Goal: Information Seeking & Learning: Learn about a topic

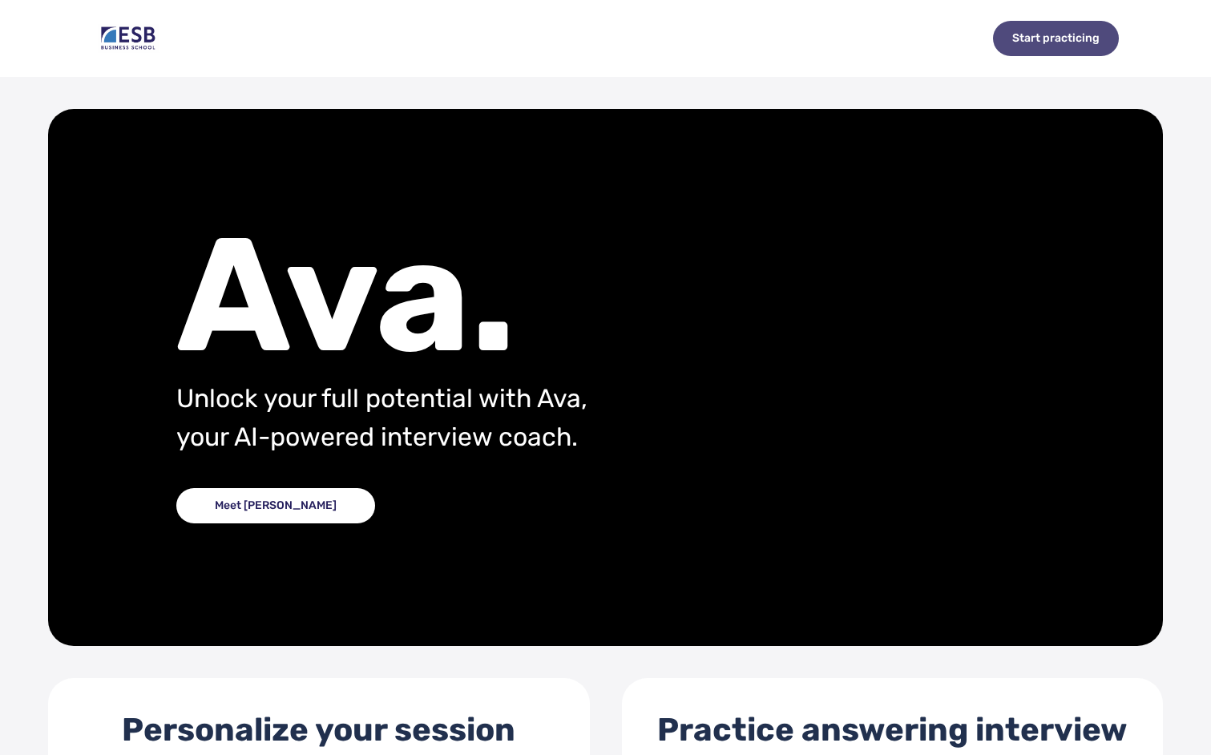
click at [1058, 35] on div "Start practicing" at bounding box center [1056, 38] width 126 height 35
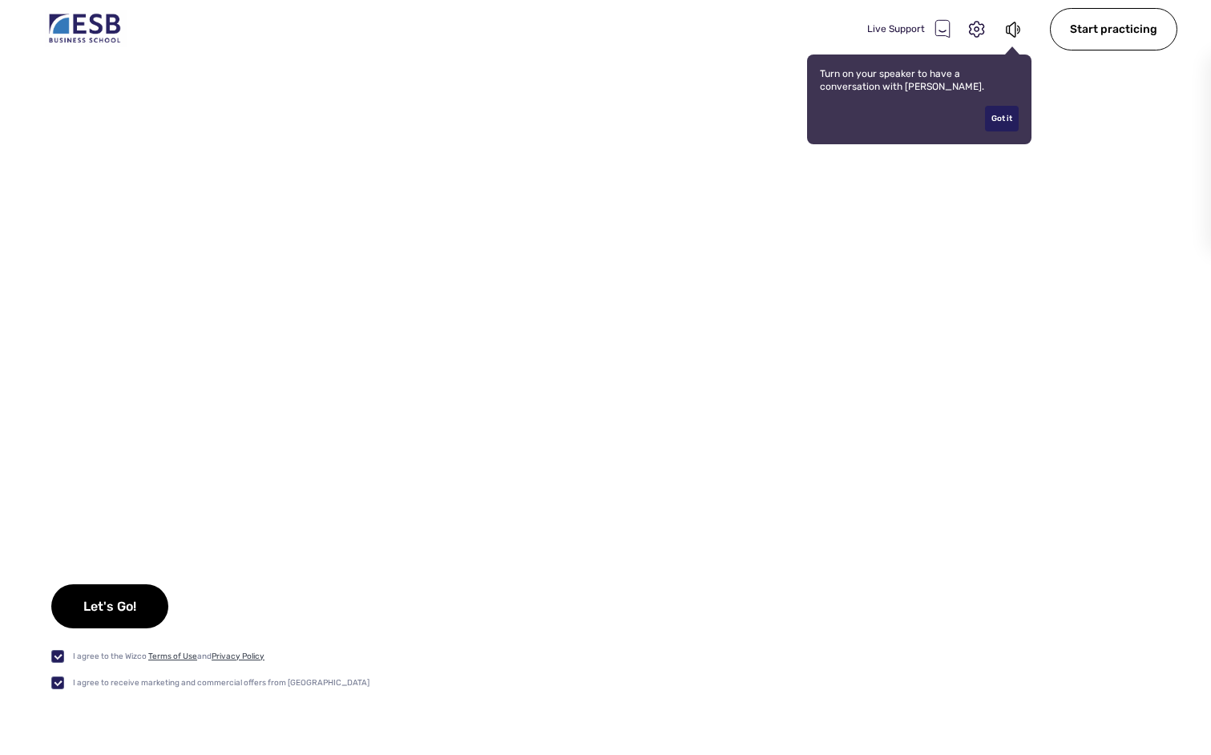
checkbox input "true"
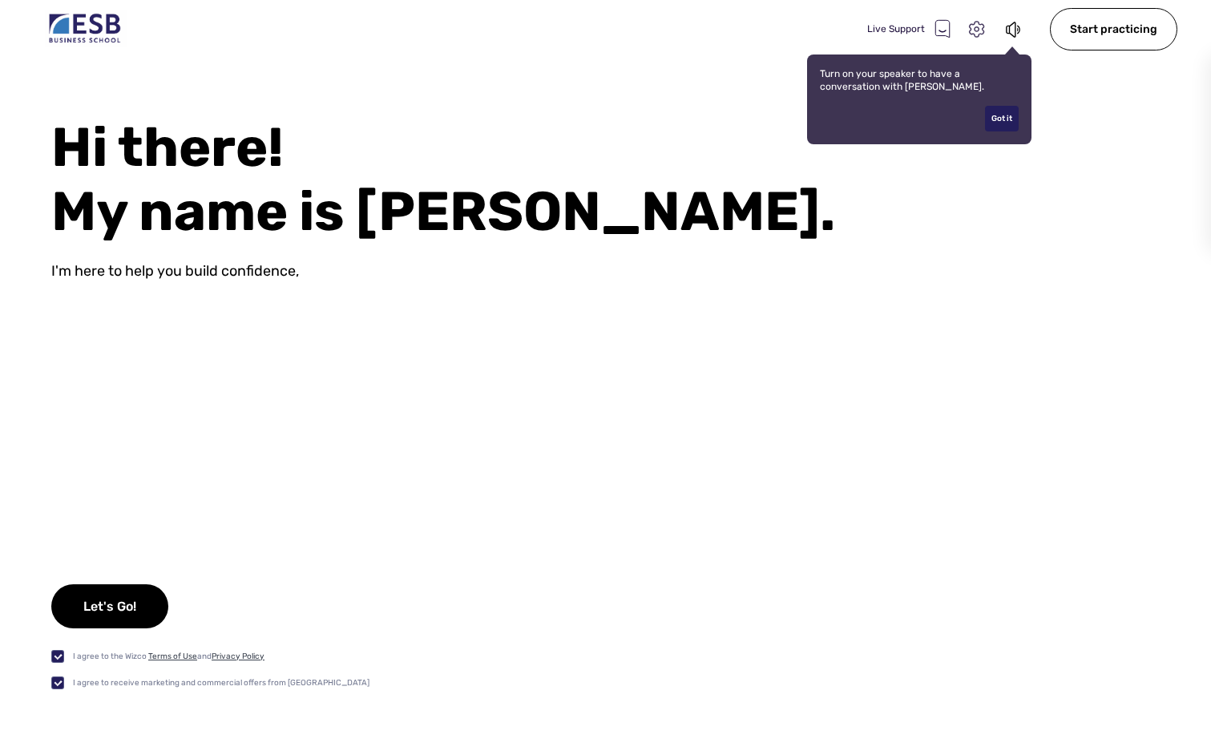
click at [976, 30] on icon at bounding box center [976, 29] width 15 height 16
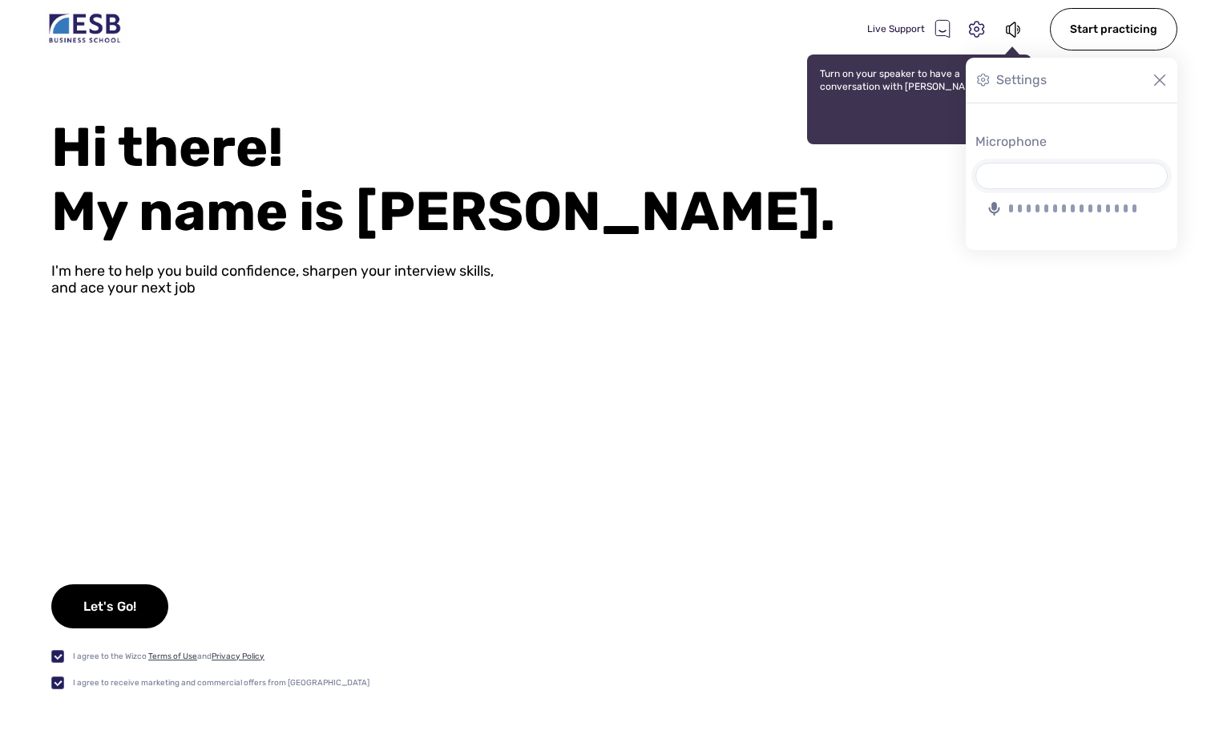
select select "435EA82D993FE80AA1656C667392E6B205482AFE"
click at [982, 31] on icon at bounding box center [977, 29] width 21 height 21
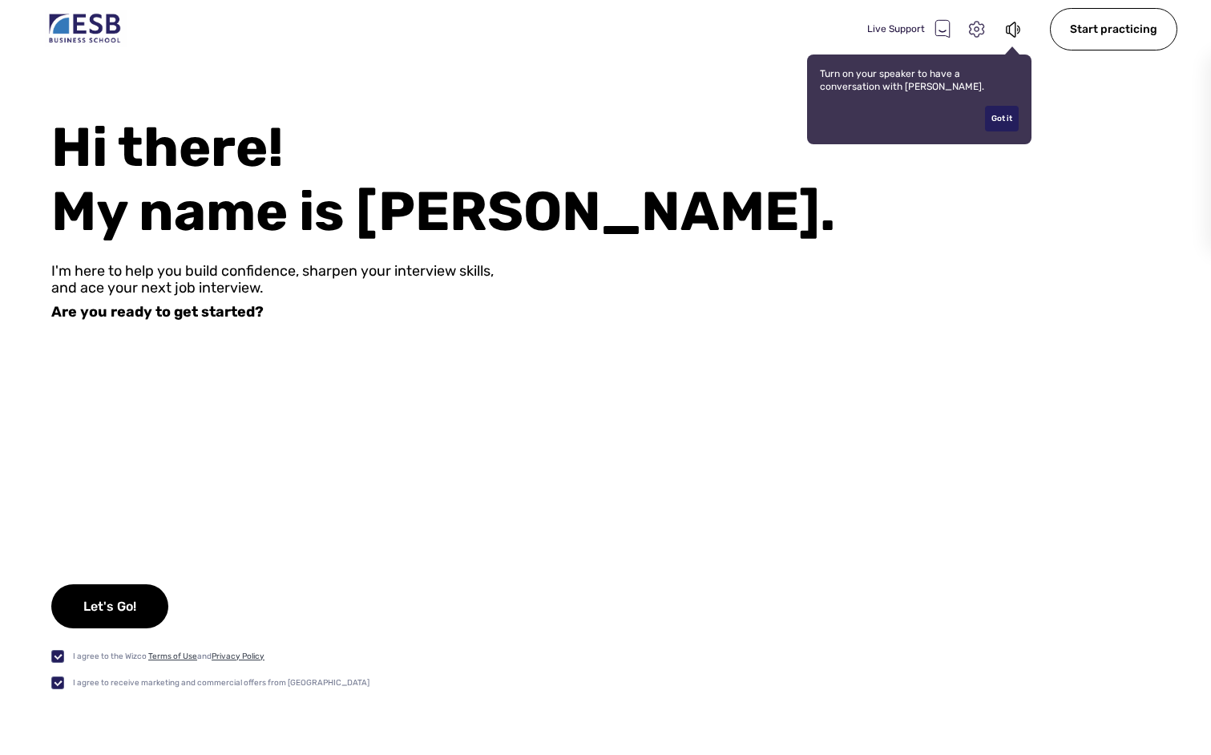
click at [972, 26] on icon at bounding box center [977, 29] width 21 height 21
click at [1154, 79] on img at bounding box center [1160, 80] width 16 height 16
click at [1114, 34] on div "Start practicing" at bounding box center [1113, 29] width 127 height 42
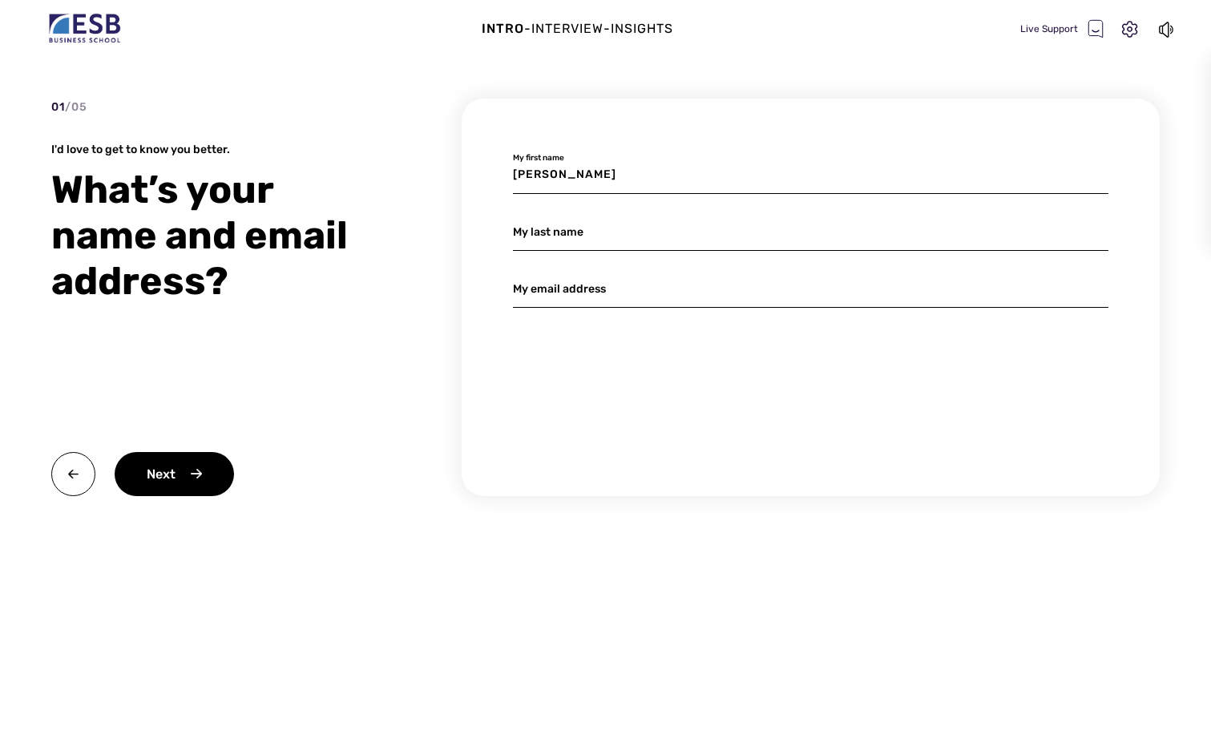
type input "Moritz"
type input "Berlinger"
click at [712, 309] on div "Moritz My first name Berlinger My last name My email address" at bounding box center [811, 298] width 698 height 398
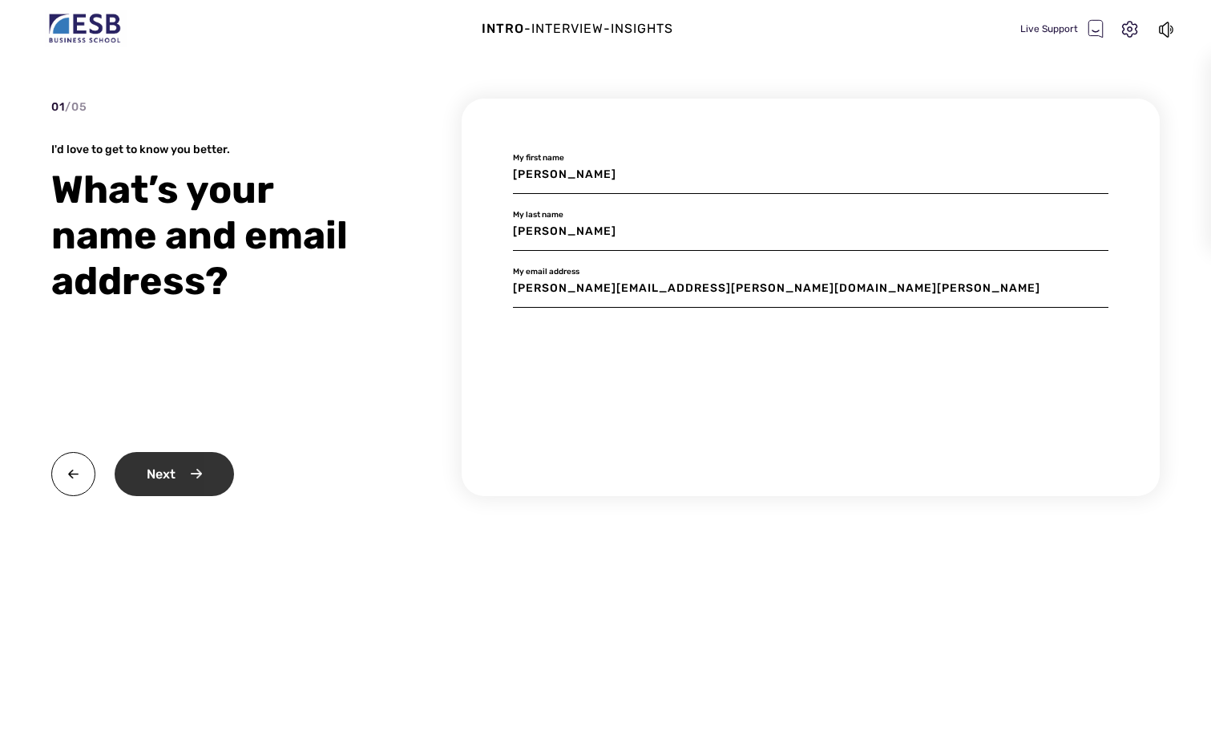
type input "moritz.berlinger@student.reutlingen-university.de"
click at [221, 467] on div "Next" at bounding box center [174, 474] width 119 height 44
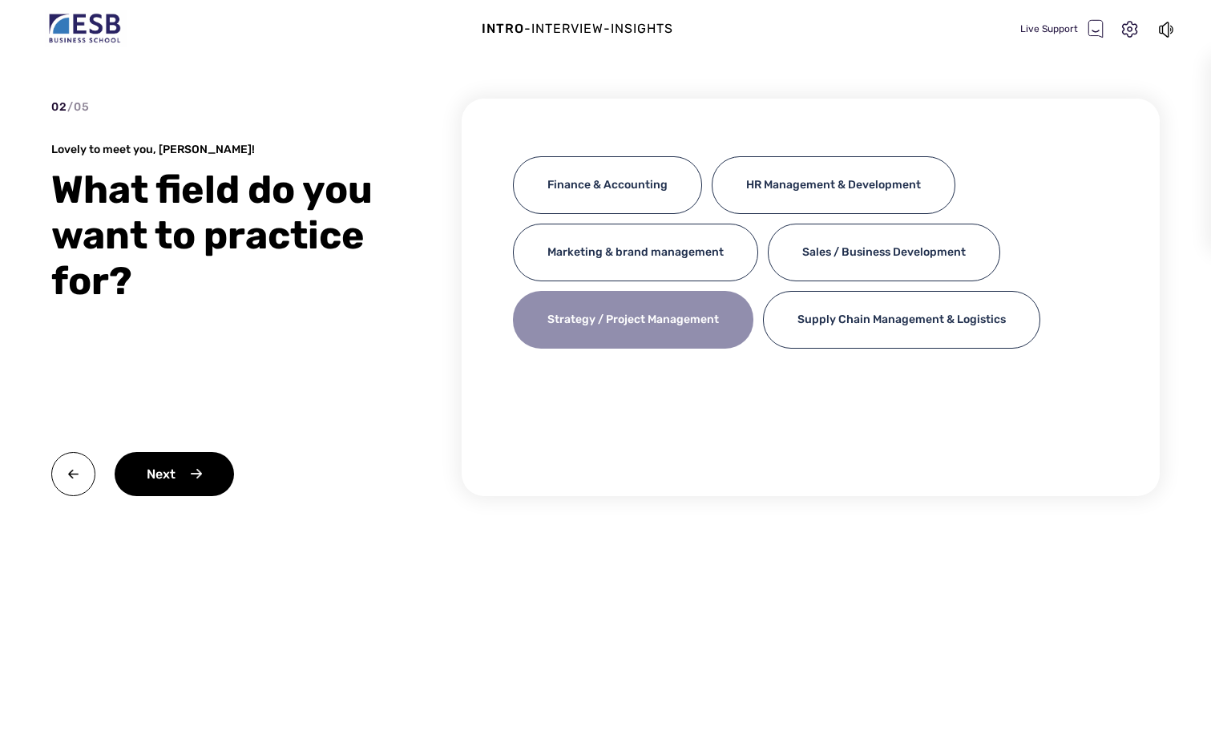
click at [628, 332] on div "Strategy / Project Management" at bounding box center [633, 320] width 240 height 58
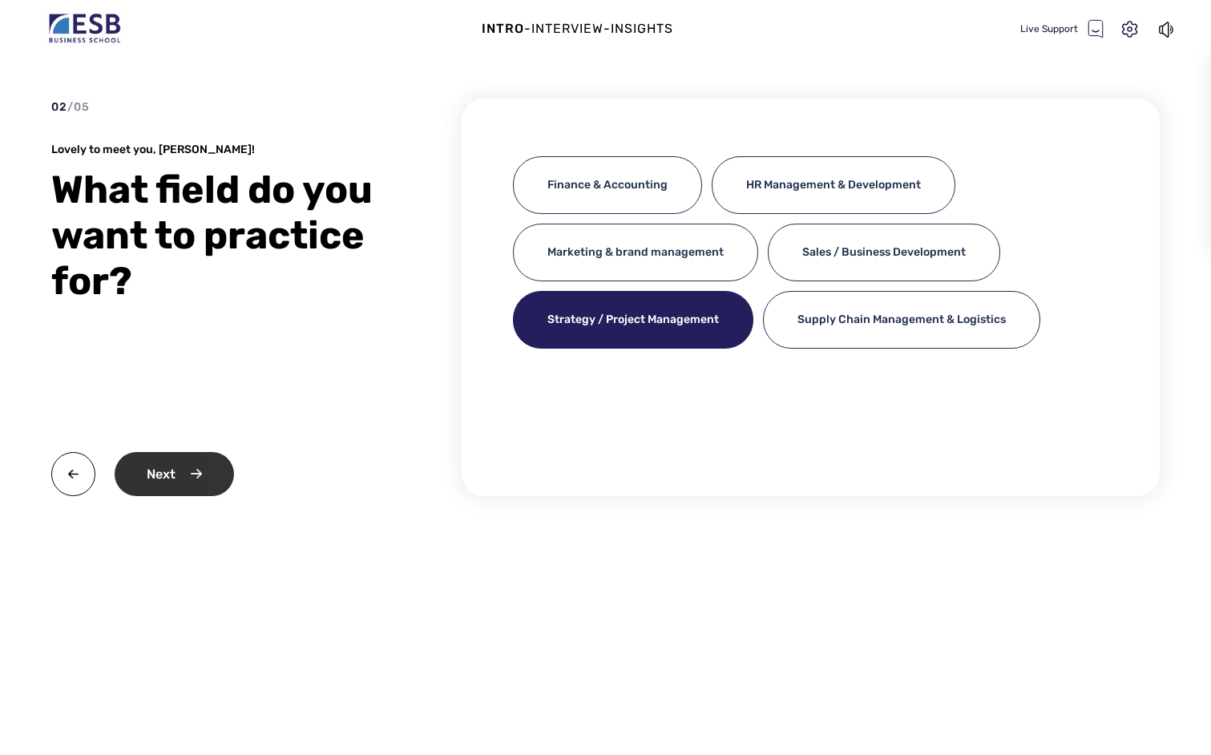
click at [190, 477] on div "Next" at bounding box center [174, 474] width 119 height 44
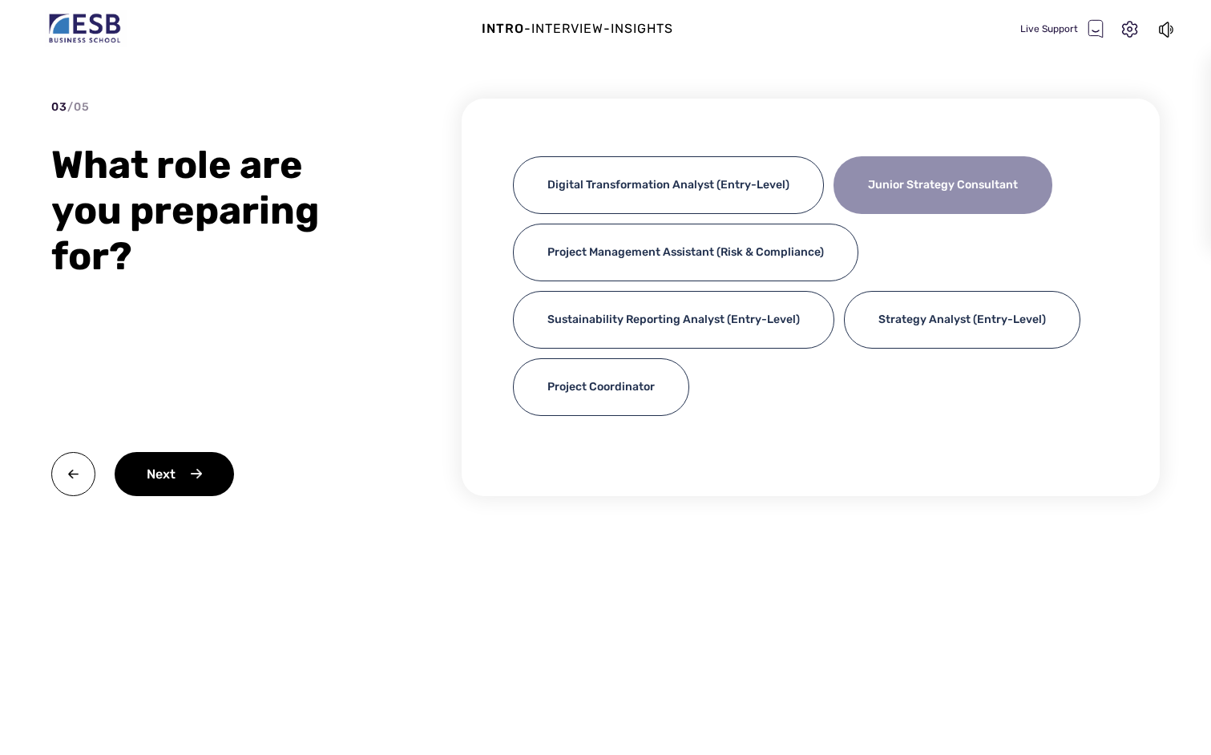
click at [952, 205] on div "Junior Strategy Consultant" at bounding box center [943, 185] width 219 height 58
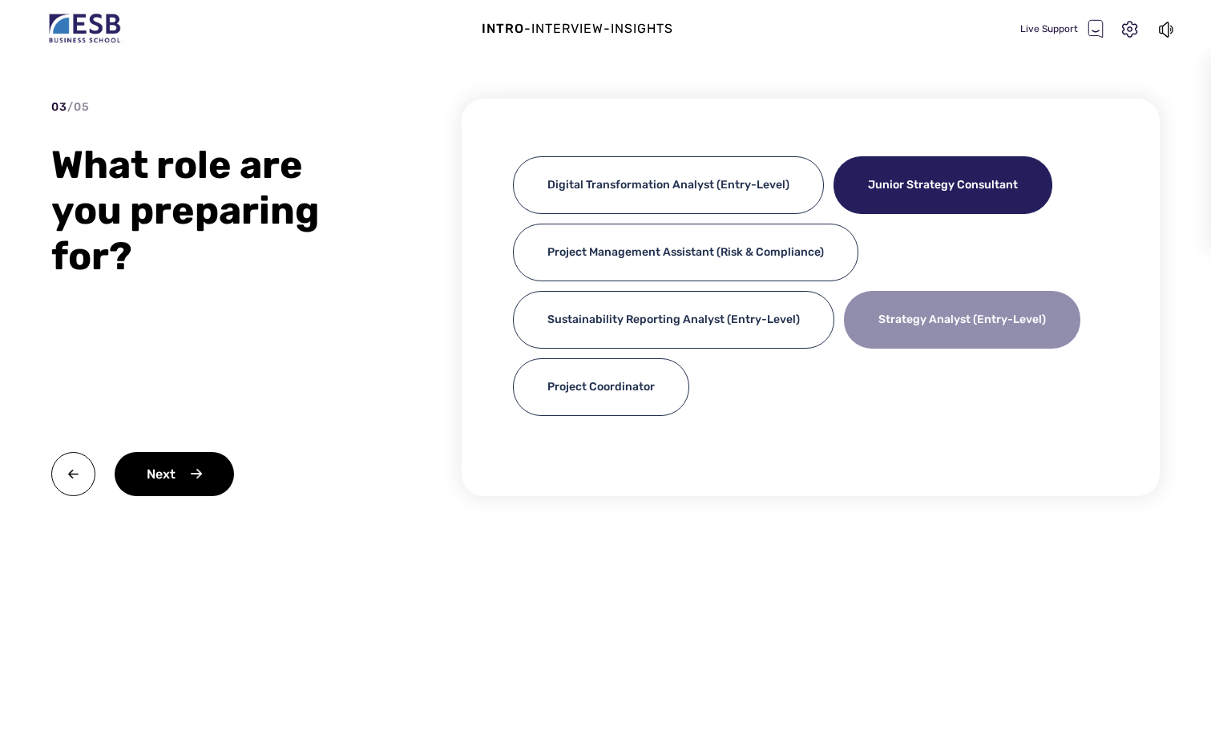
click at [952, 301] on div "Strategy Analyst (Entry-Level)" at bounding box center [962, 320] width 236 height 58
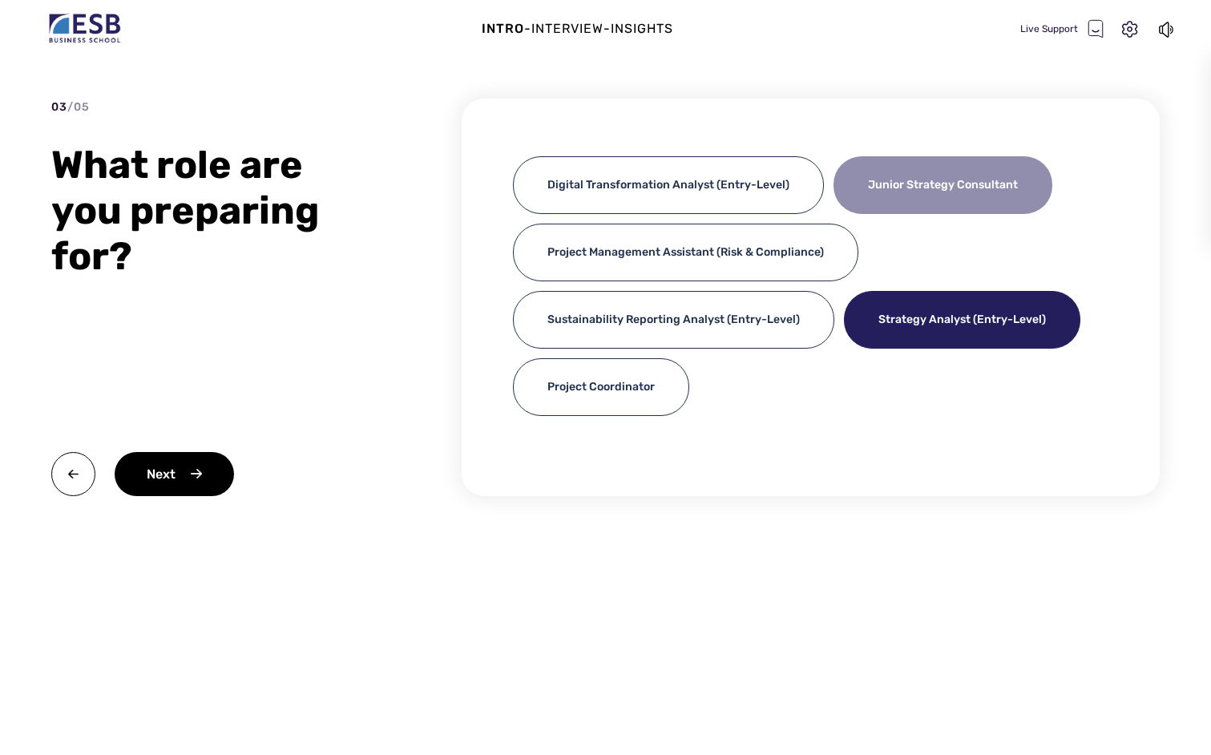
click at [936, 188] on div "Junior Strategy Consultant" at bounding box center [943, 185] width 219 height 58
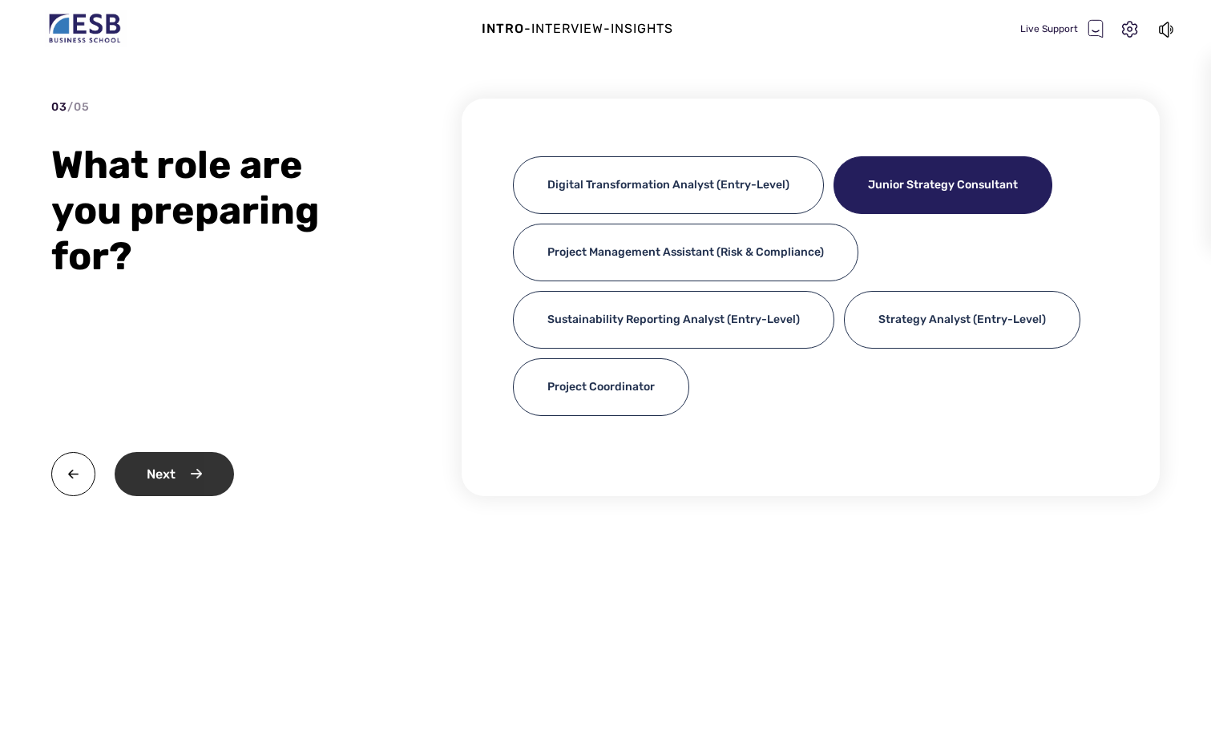
click at [213, 472] on div "Next" at bounding box center [174, 474] width 119 height 44
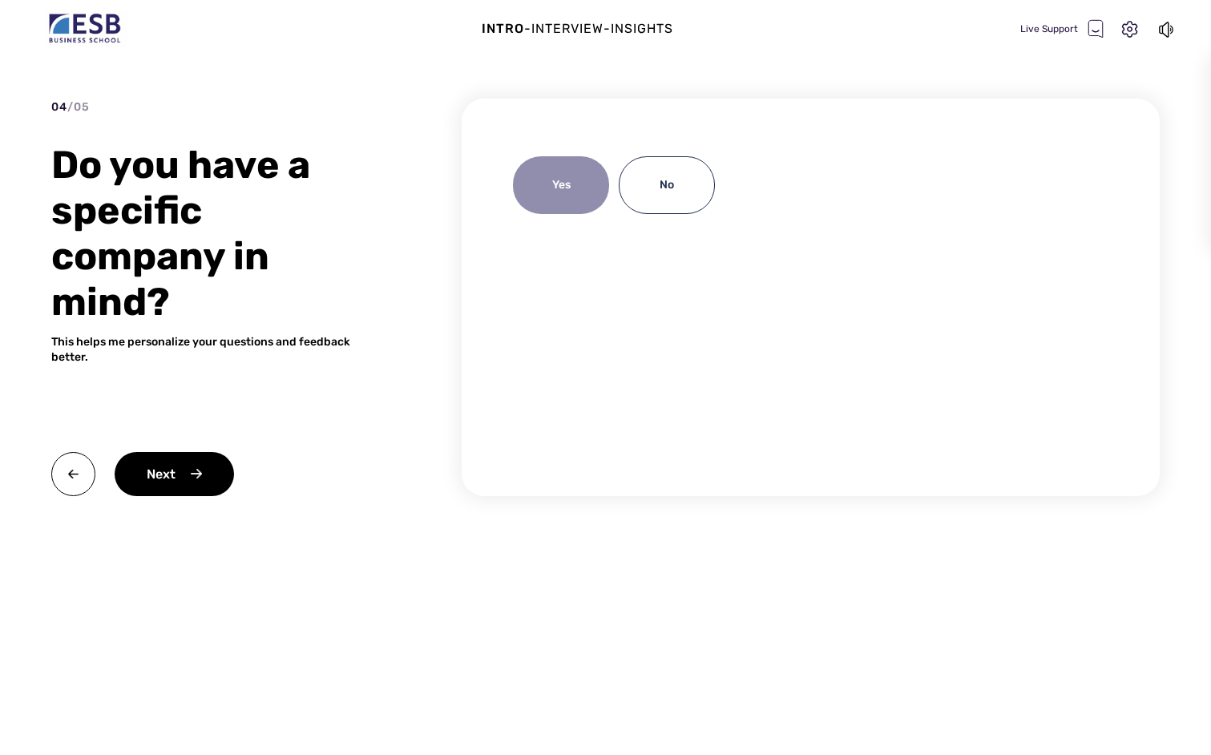
click at [568, 204] on div "Yes" at bounding box center [561, 185] width 96 height 58
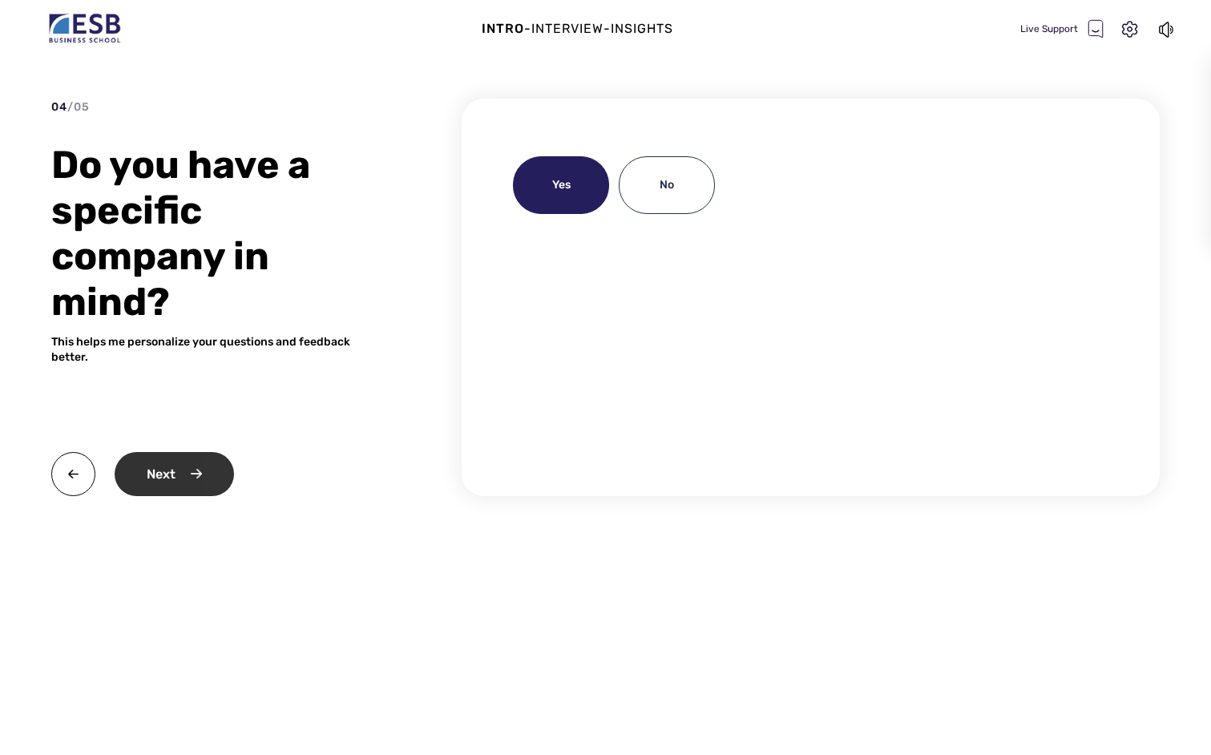
click at [143, 487] on div "Next" at bounding box center [174, 474] width 119 height 44
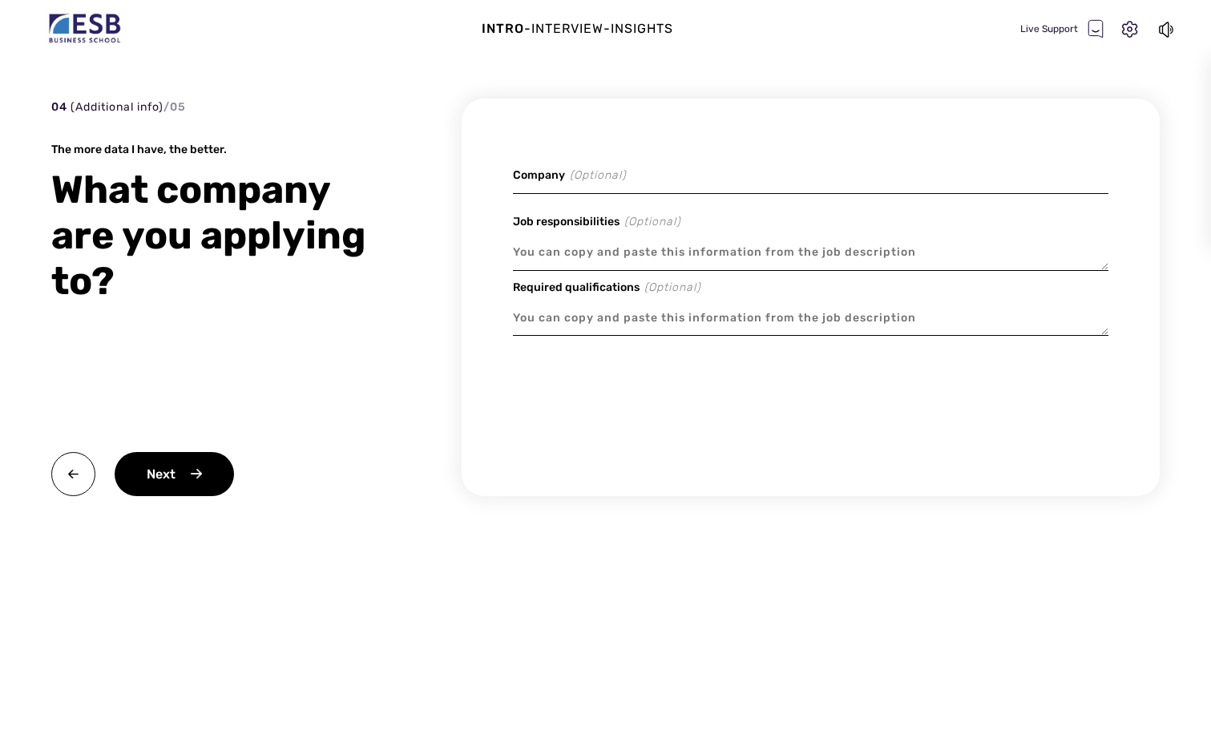
click at [624, 178] on input at bounding box center [811, 175] width 596 height 38
type textarea "x"
type input "B"
type textarea "x"
type input "Bo"
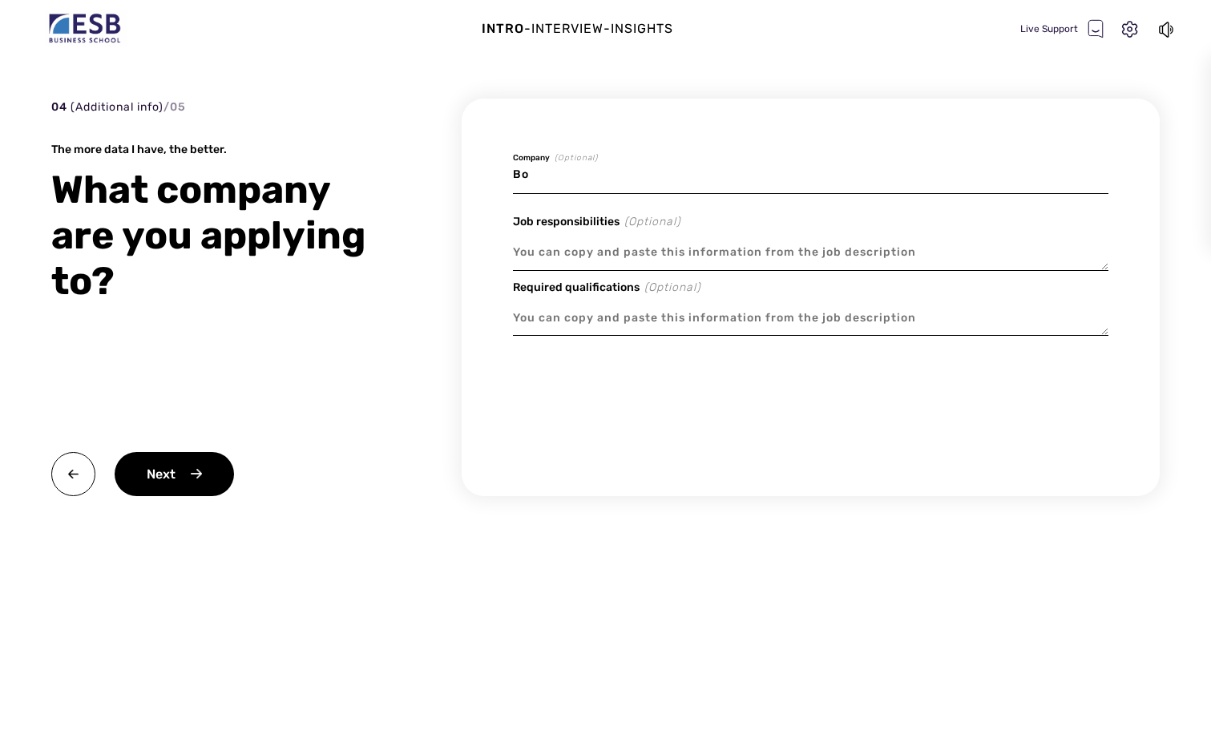
type textarea "x"
type input "Bos"
type textarea "x"
type input "Bost"
type textarea "x"
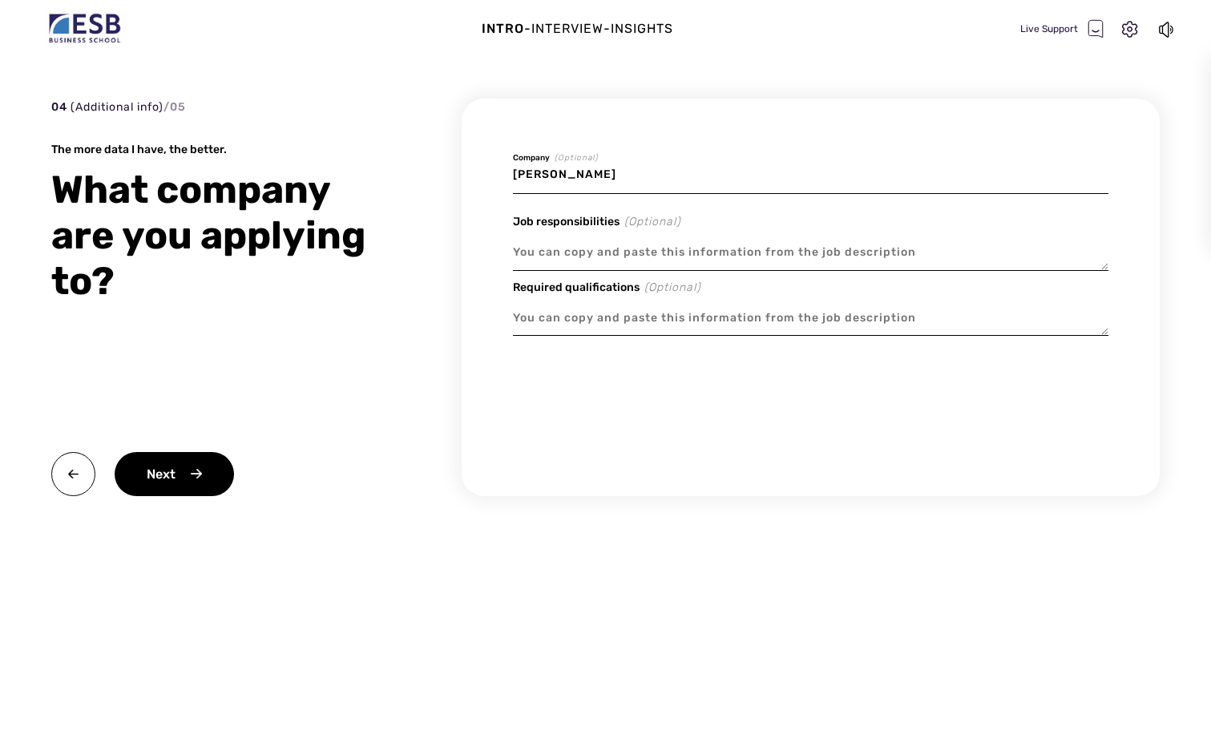
type input "Boston"
type textarea "x"
type input "Boston C"
type textarea "x"
type input "Boston Co"
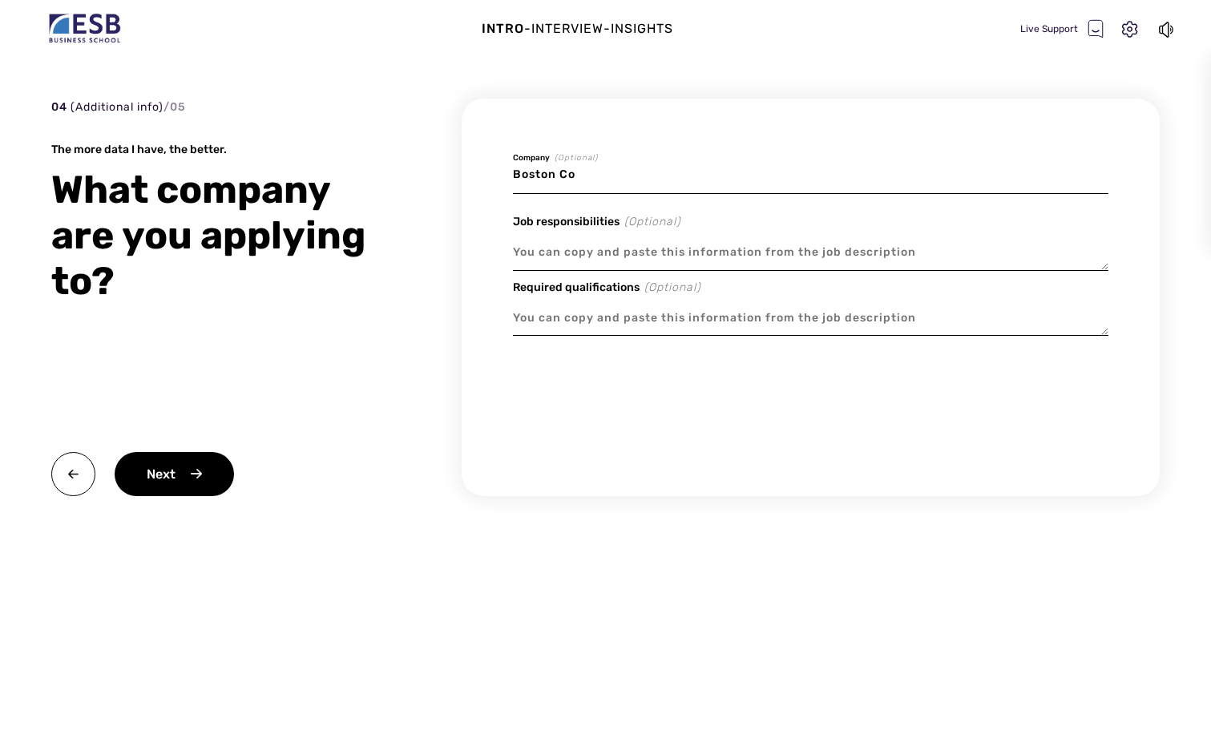
type textarea "x"
type input "Boston Con"
type textarea "x"
type input "Boston Consulting"
type textarea "x"
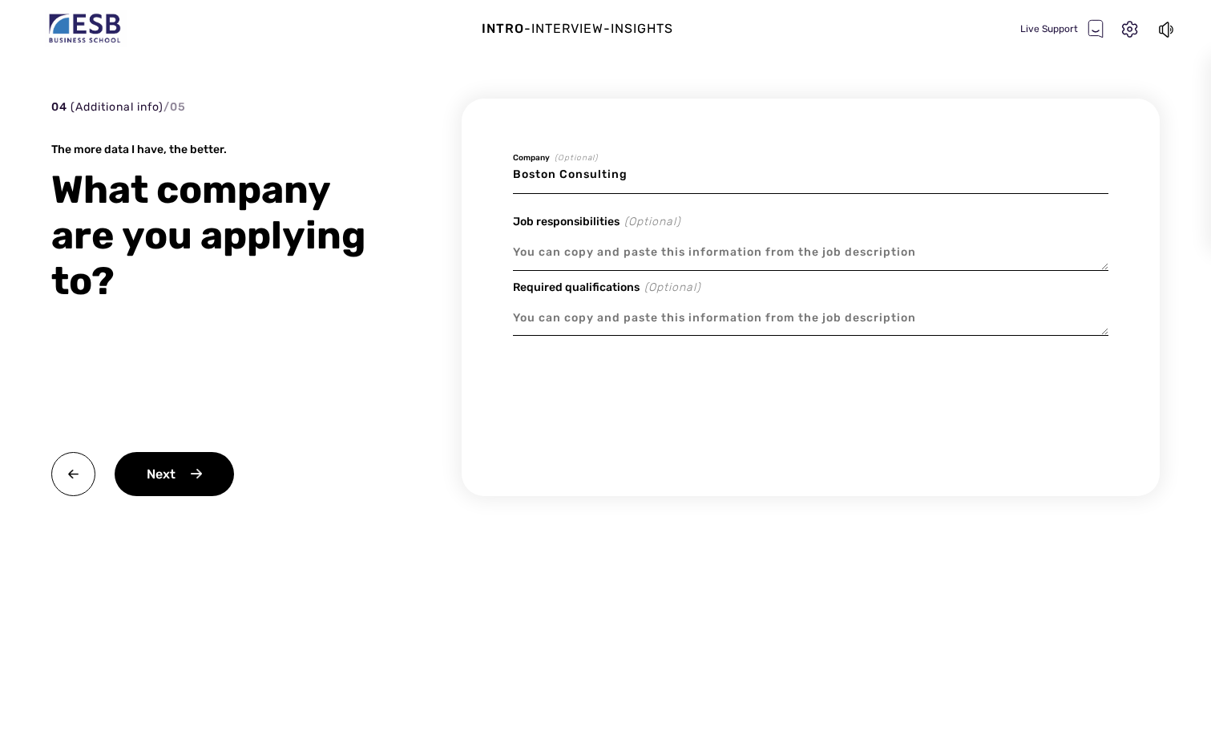
type input "Boston Consulting G"
type textarea "x"
type input "Boston Consulting Gr"
type textarea "x"
type input "Boston Consulting Gro"
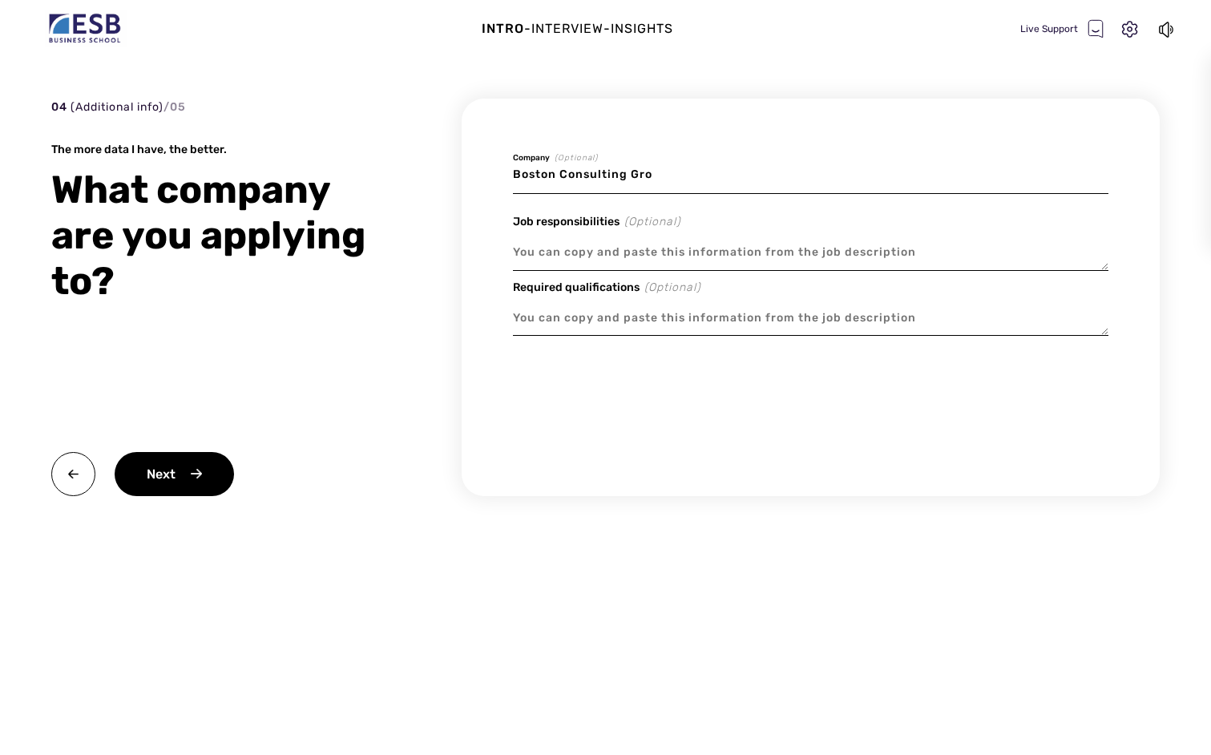
type textarea "x"
type input "Boston Consulting Grou"
type textarea "x"
type input "Boston Consulting Group"
click at [586, 251] on textarea at bounding box center [811, 252] width 596 height 37
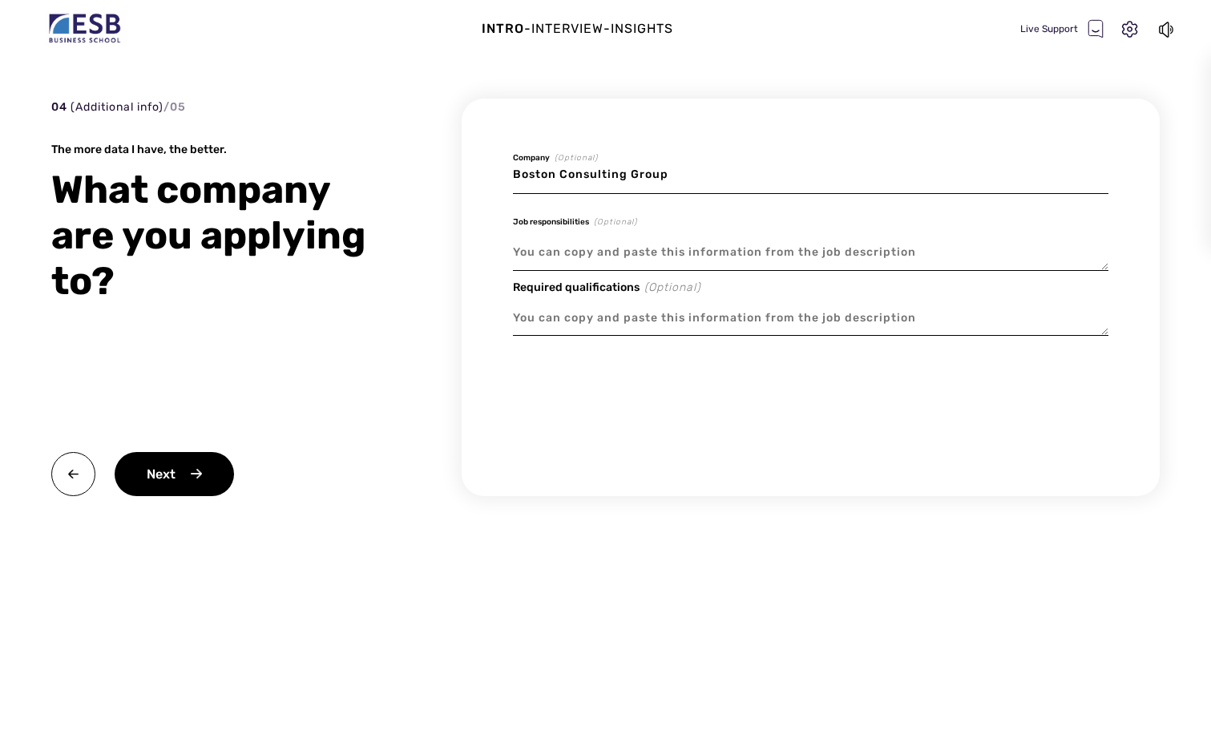
paste textarea "Visiting Associate"
type textarea "x"
type textarea "Visiting Associate"
type textarea "x"
type textarea "Visiting Associate"
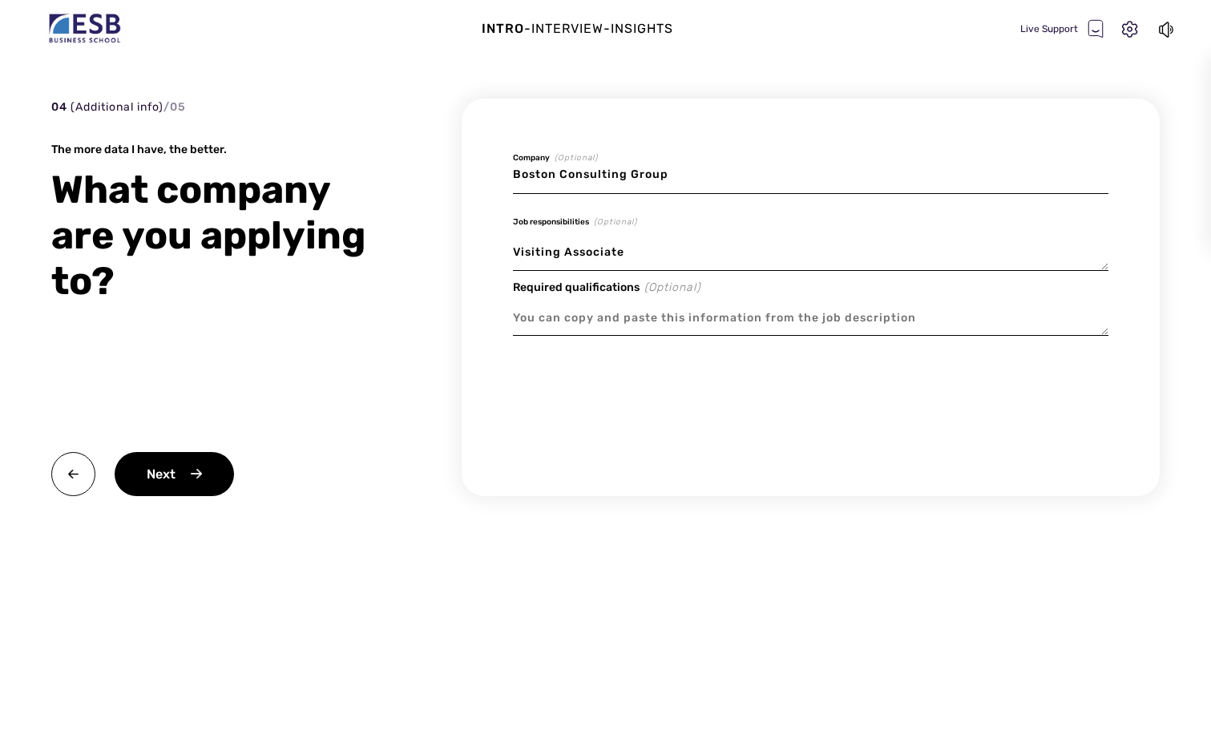
click at [610, 312] on textarea at bounding box center [811, 318] width 596 height 37
paste textarea "Strong analytical skills for quantitative problem-solving, paired with high att…"
type textarea "x"
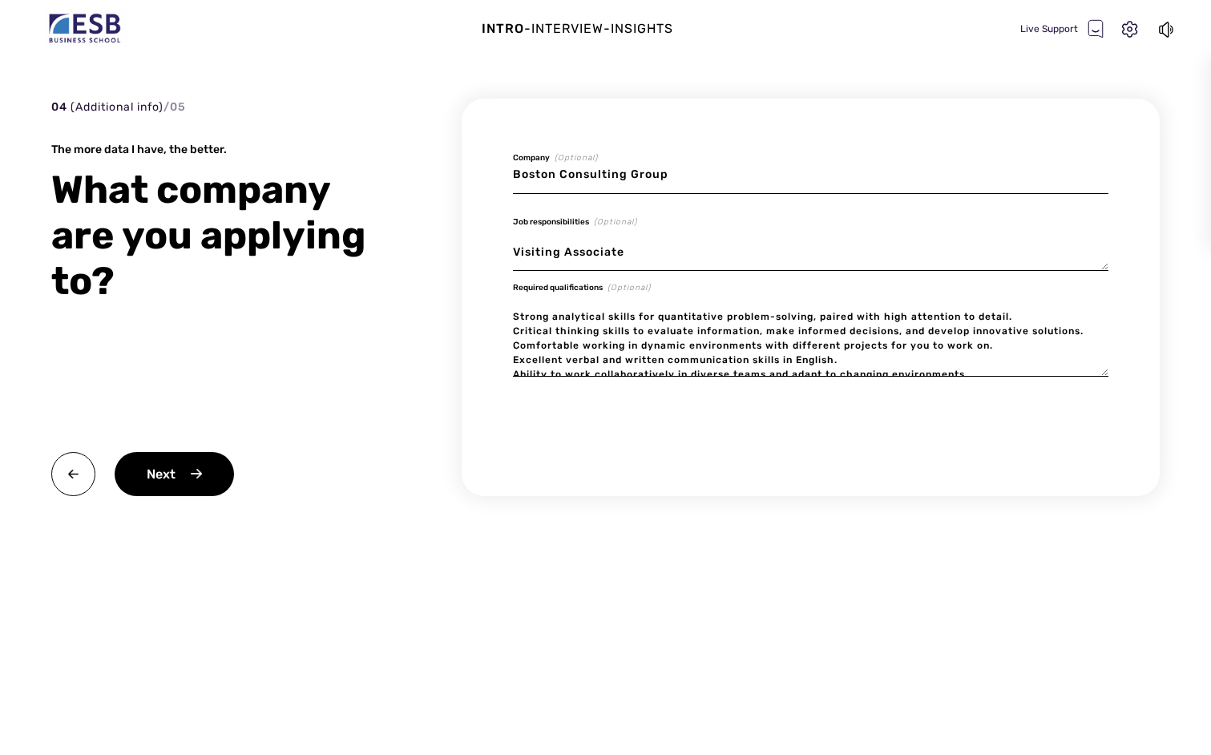
scroll to position [3, 0]
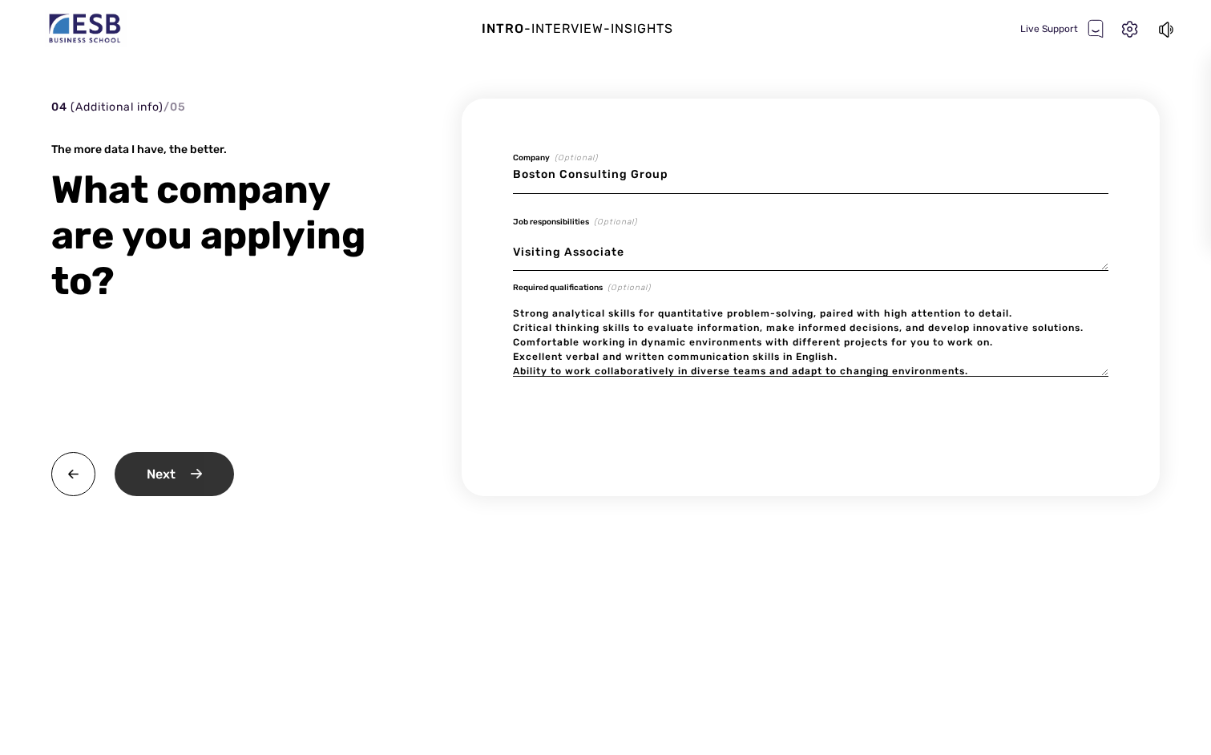
type textarea "Strong analytical skills for quantitative problem-solving, paired with high att…"
click at [161, 478] on div "Next" at bounding box center [174, 474] width 119 height 44
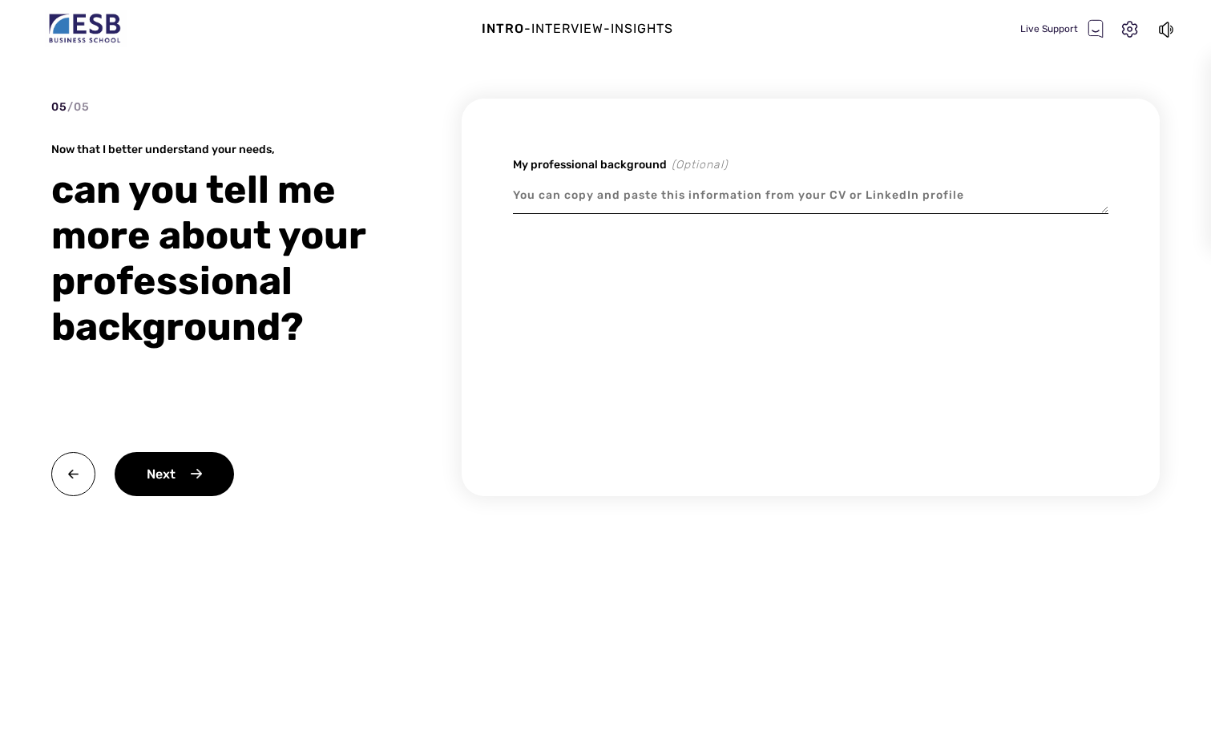
click at [704, 182] on textarea at bounding box center [811, 195] width 596 height 37
click at [600, 192] on textarea at bounding box center [811, 195] width 596 height 37
paste textarea "Before pursuing my current academic and professional path in business, I comple…"
type textarea "x"
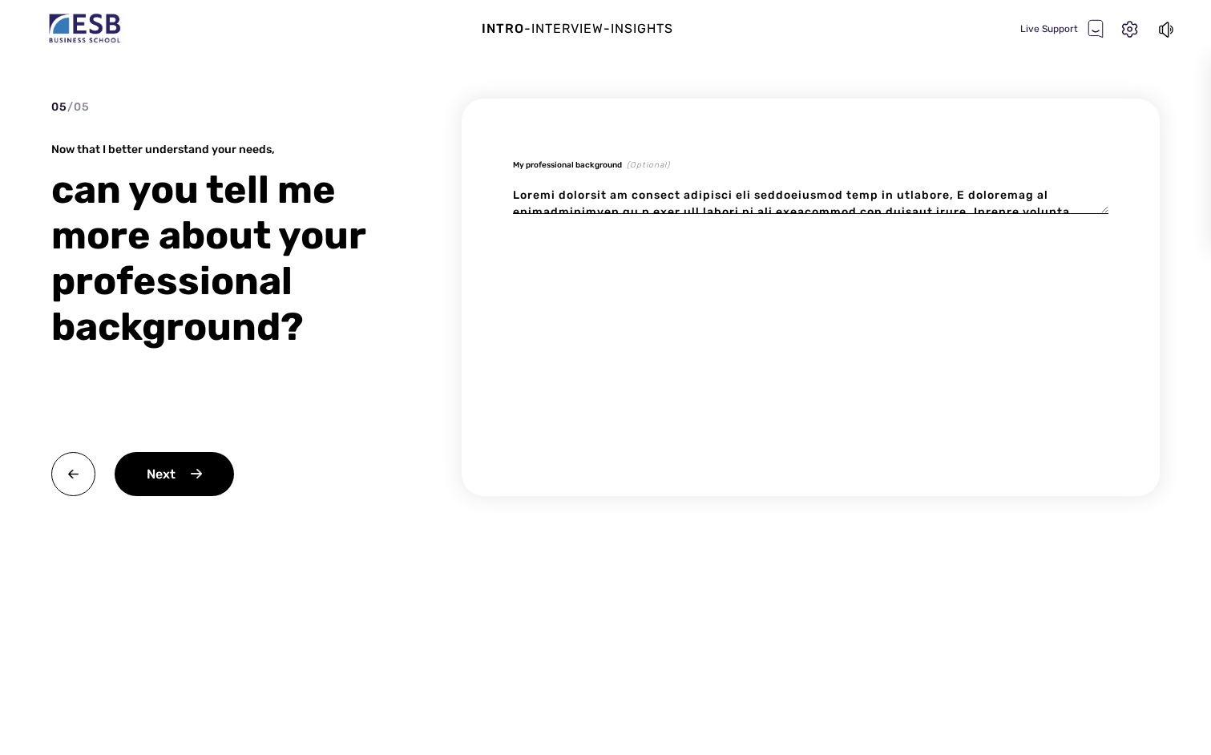
scroll to position [130, 0]
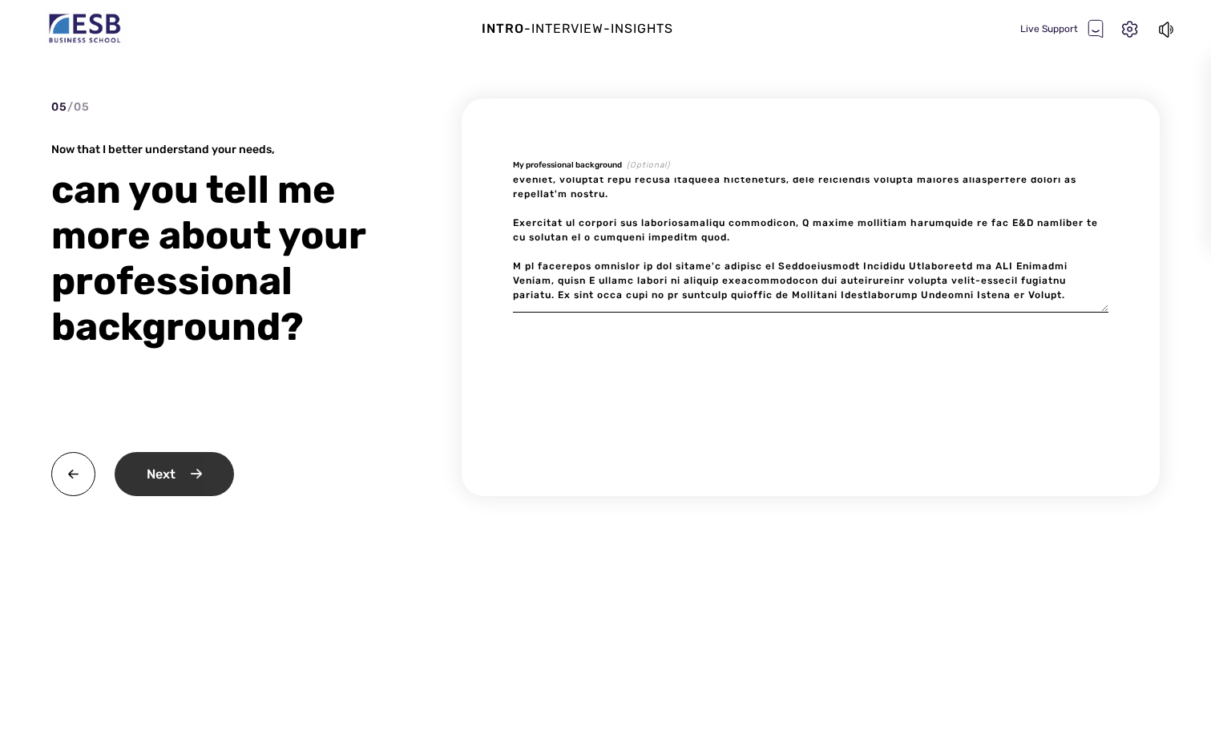
type textarea "Before pursuing my current academic and professional path in business, I comple…"
type textarea "x"
click at [195, 465] on div "Next" at bounding box center [174, 474] width 119 height 44
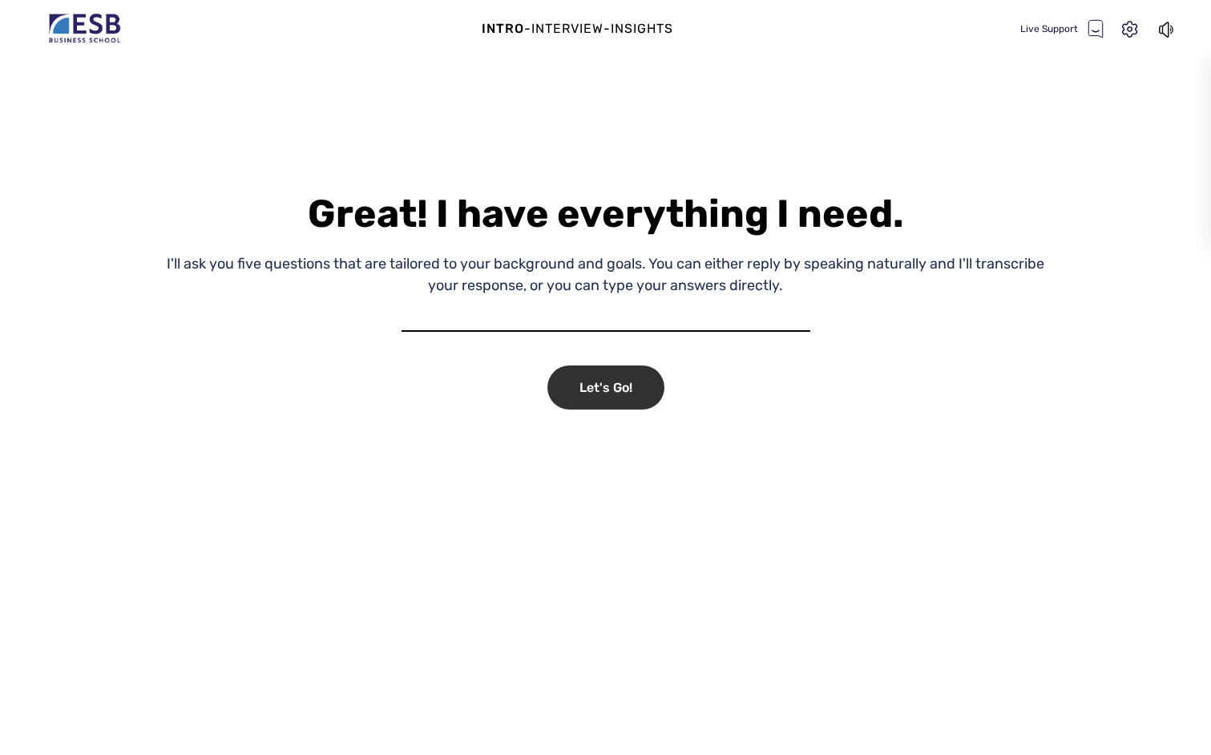
click at [638, 393] on div "Let's Go!" at bounding box center [606, 388] width 117 height 44
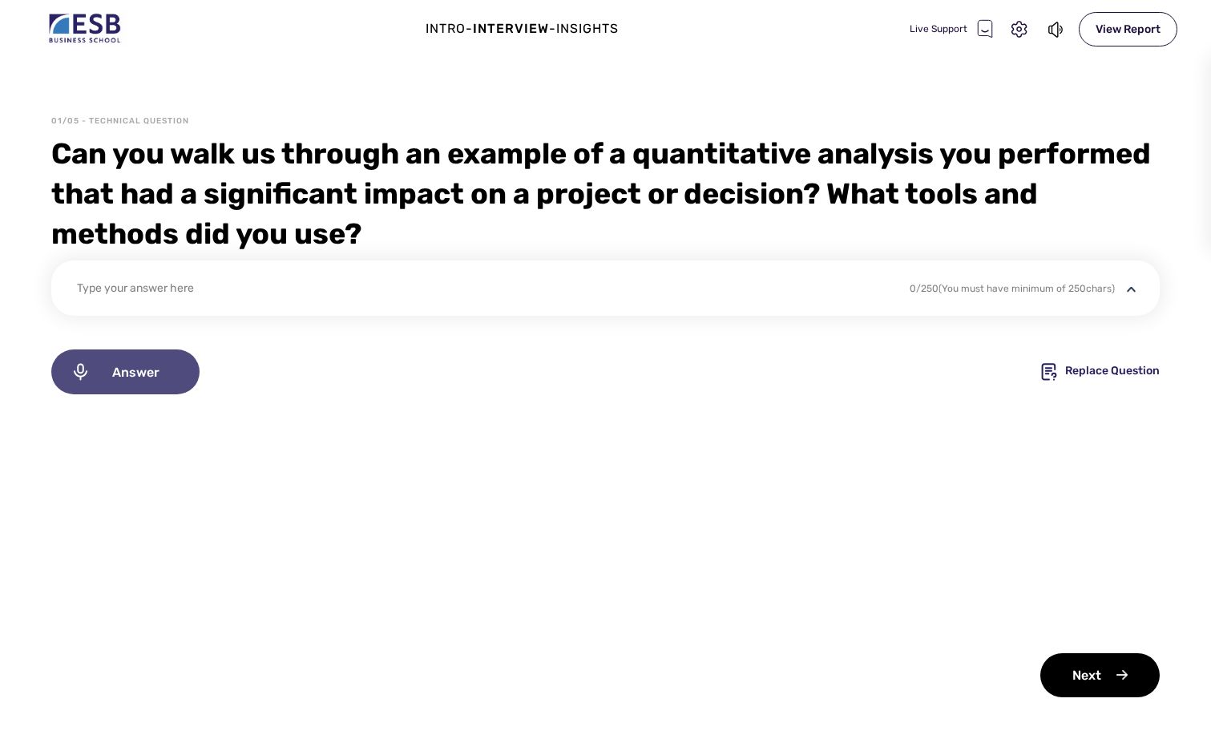
click at [144, 379] on span "Answer" at bounding box center [136, 372] width 90 height 15
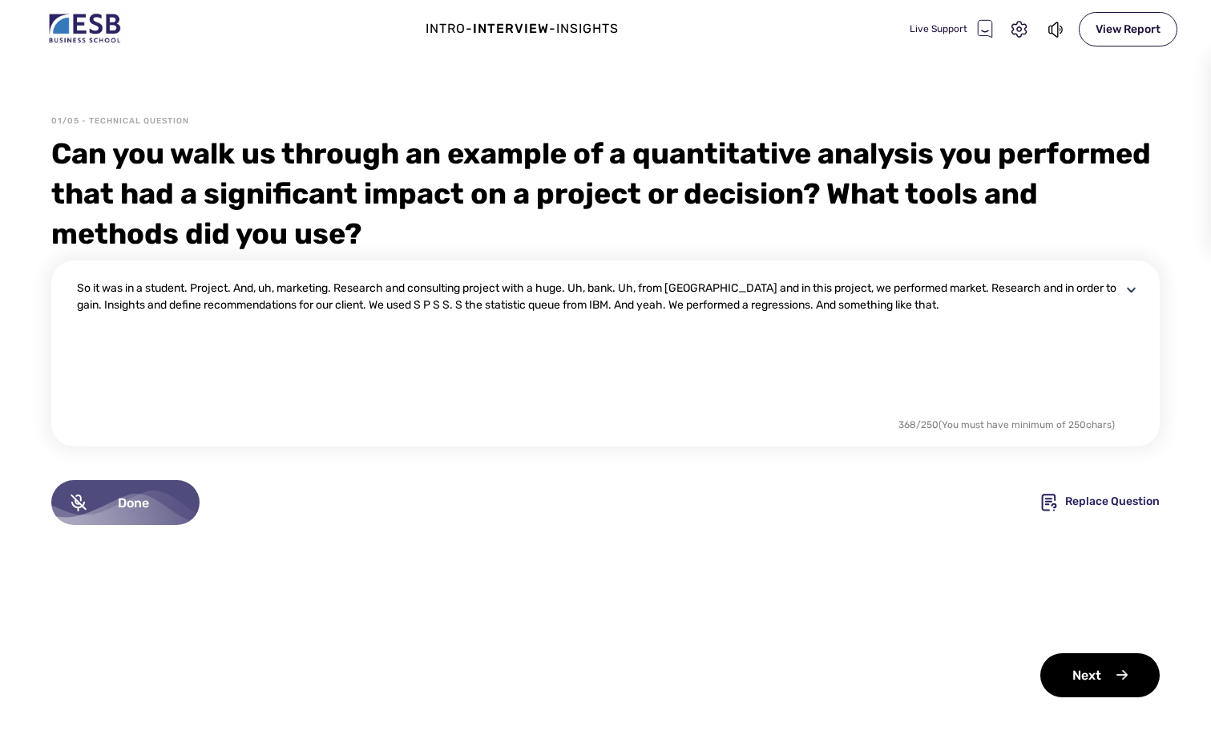
click at [102, 519] on div "Done" at bounding box center [125, 502] width 148 height 45
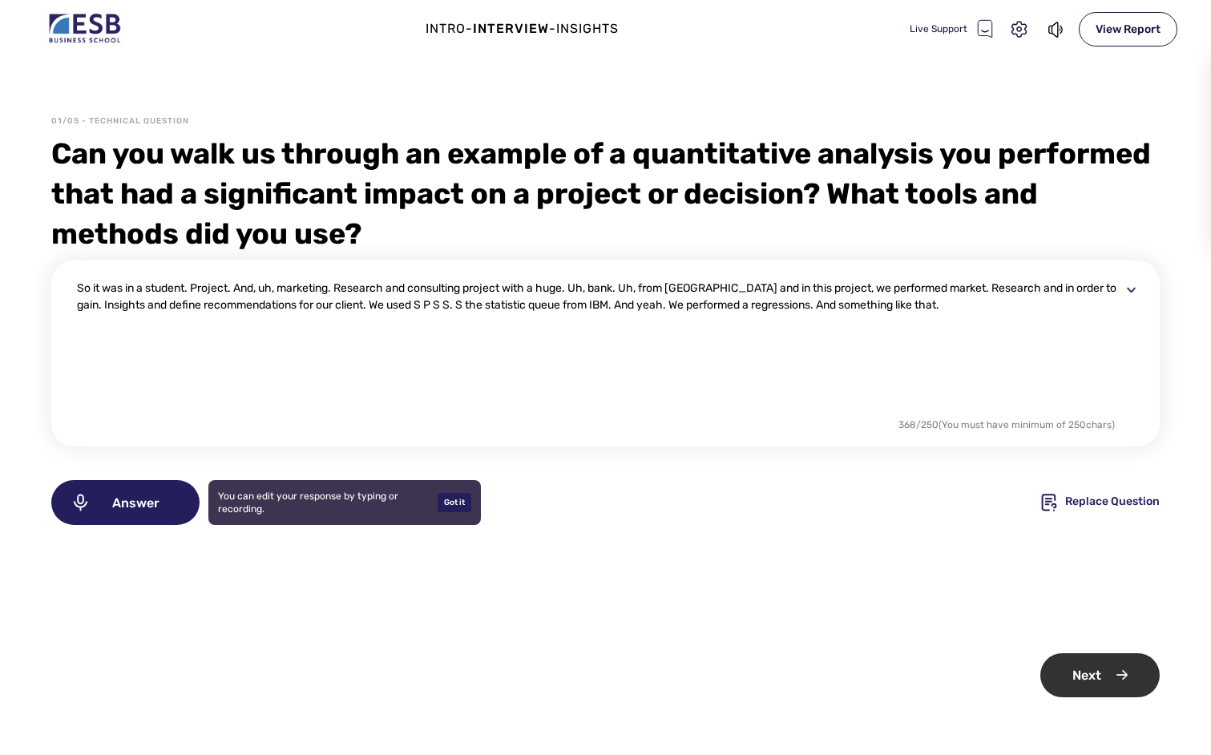
click at [1106, 670] on div "Next" at bounding box center [1100, 675] width 119 height 44
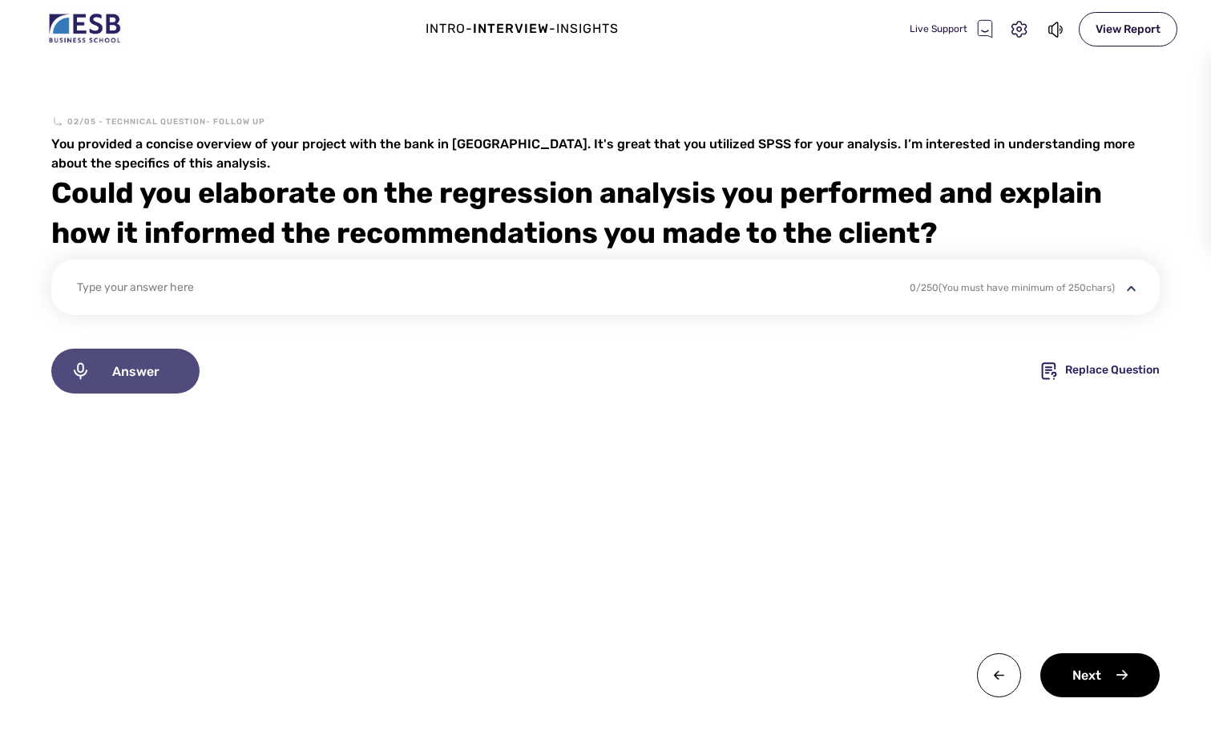
click at [181, 375] on div "Answer" at bounding box center [125, 371] width 148 height 45
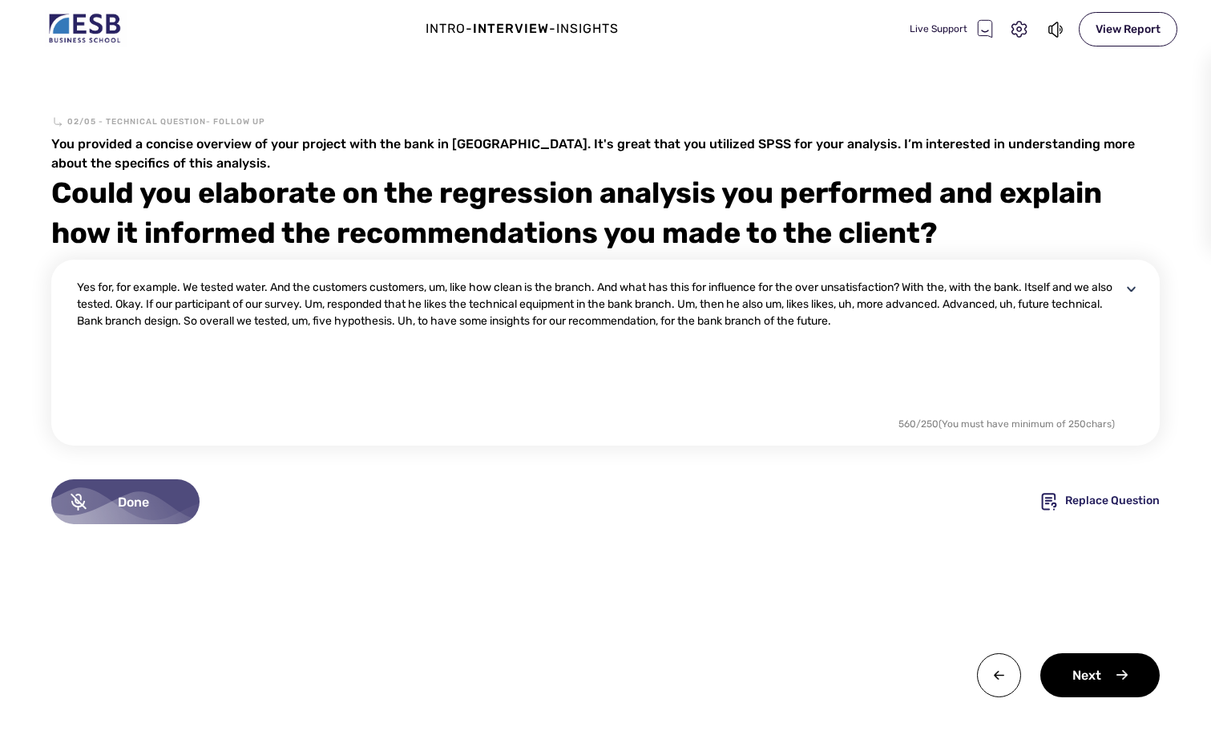
click at [148, 498] on span "Done" at bounding box center [134, 502] width 94 height 15
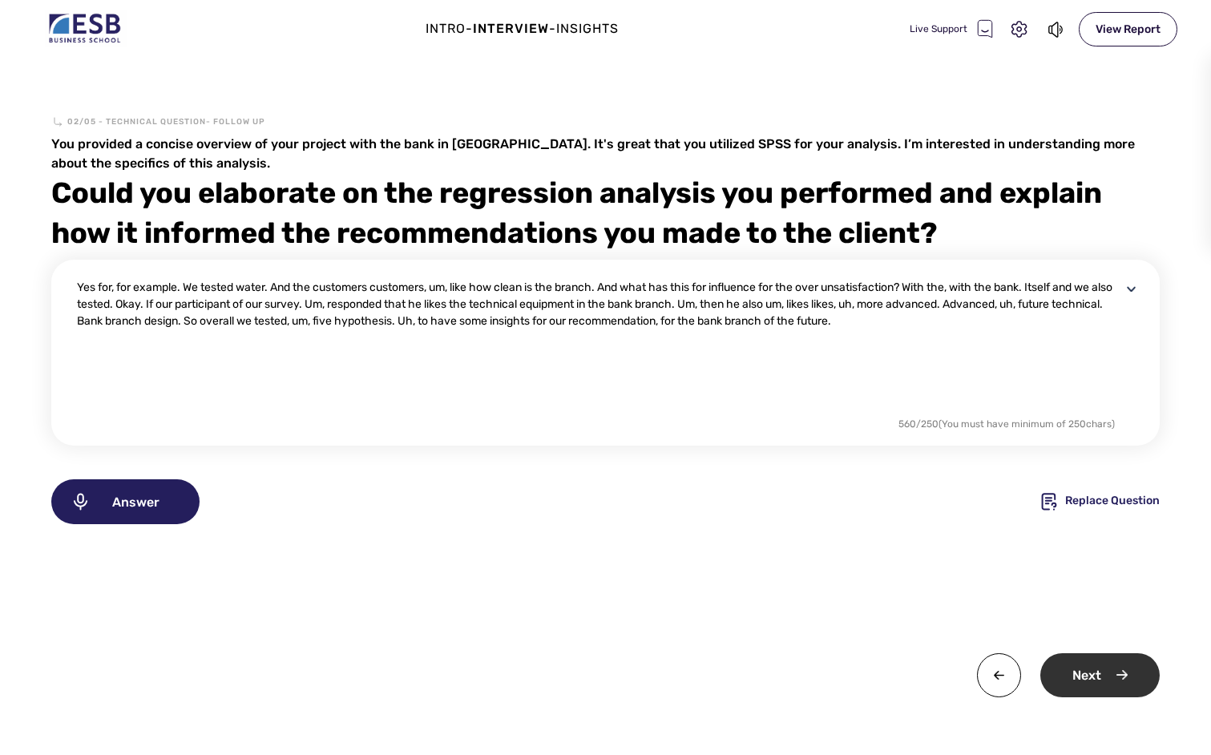
click at [1109, 667] on div "Next" at bounding box center [1100, 675] width 119 height 44
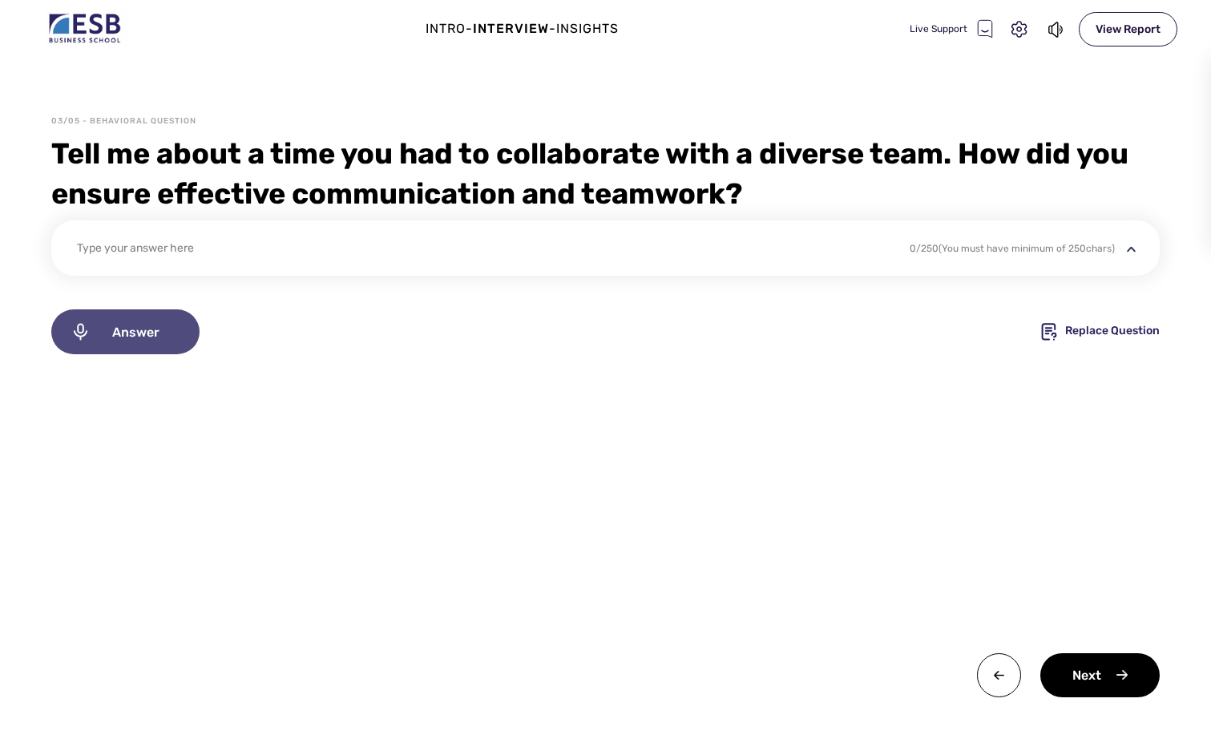
click at [161, 333] on span "Answer" at bounding box center [136, 332] width 90 height 15
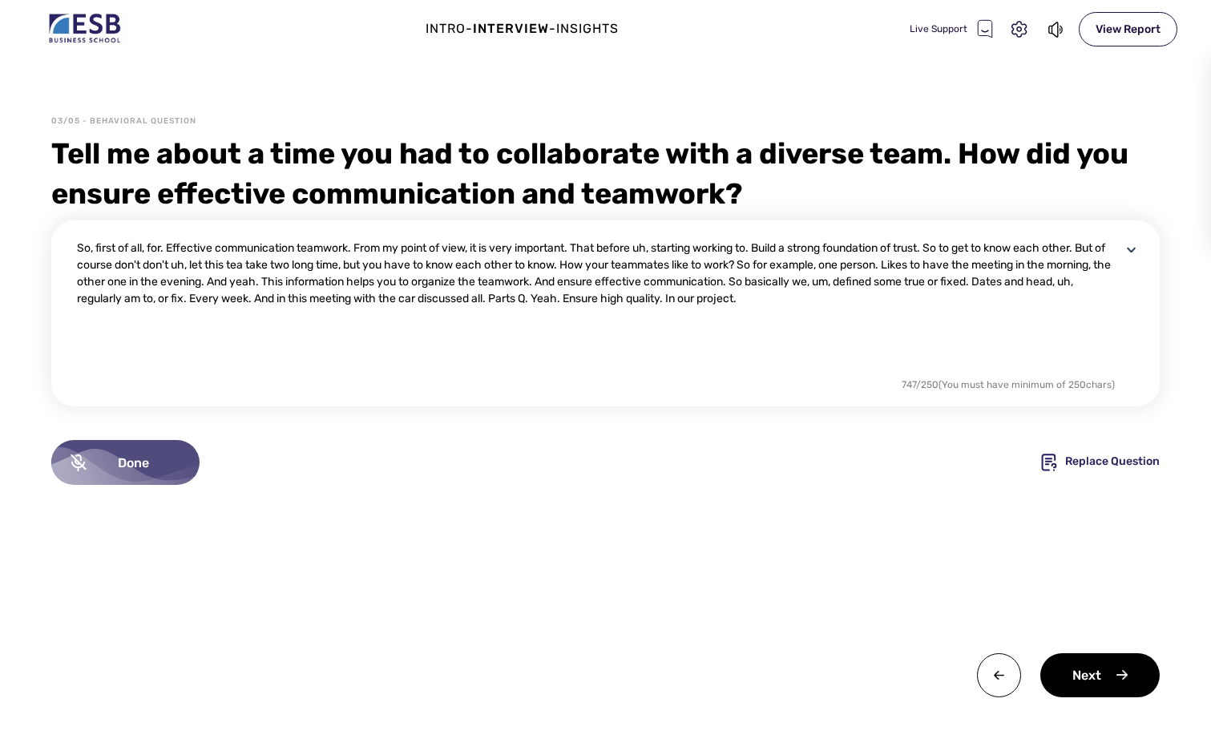
click at [143, 450] on div "Done" at bounding box center [125, 462] width 148 height 45
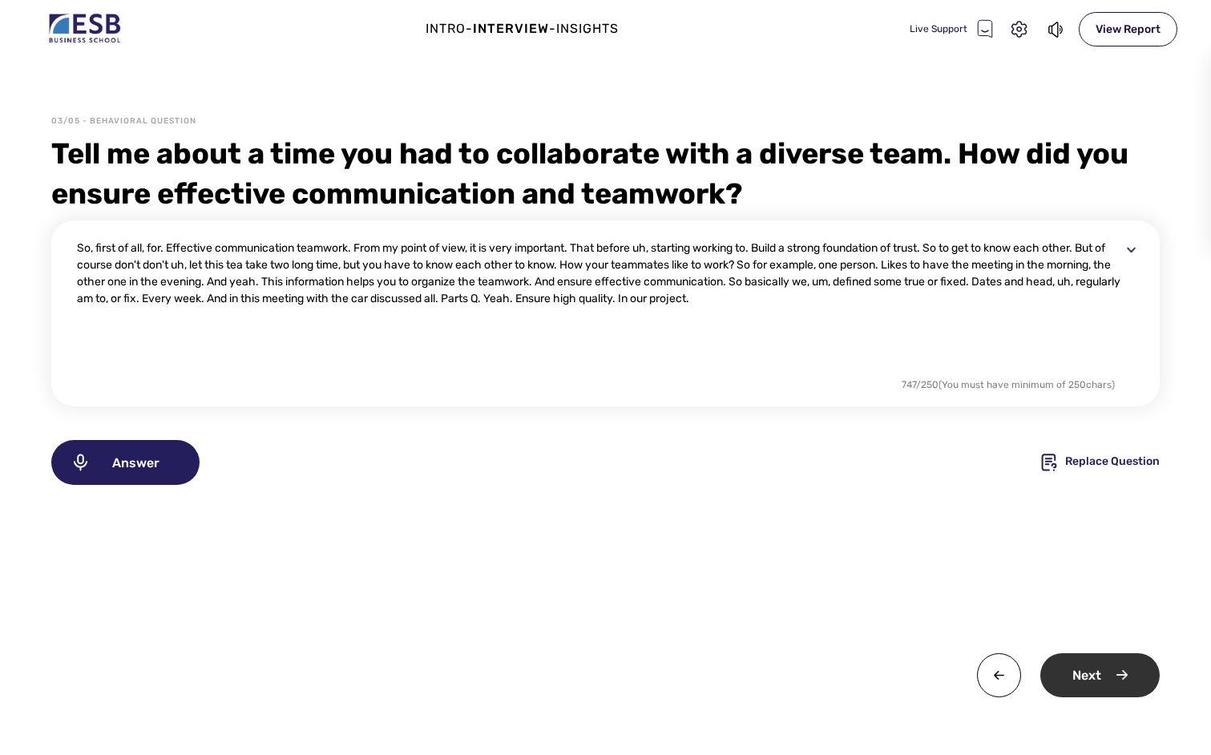
click at [1120, 680] on div "Next" at bounding box center [1100, 675] width 119 height 44
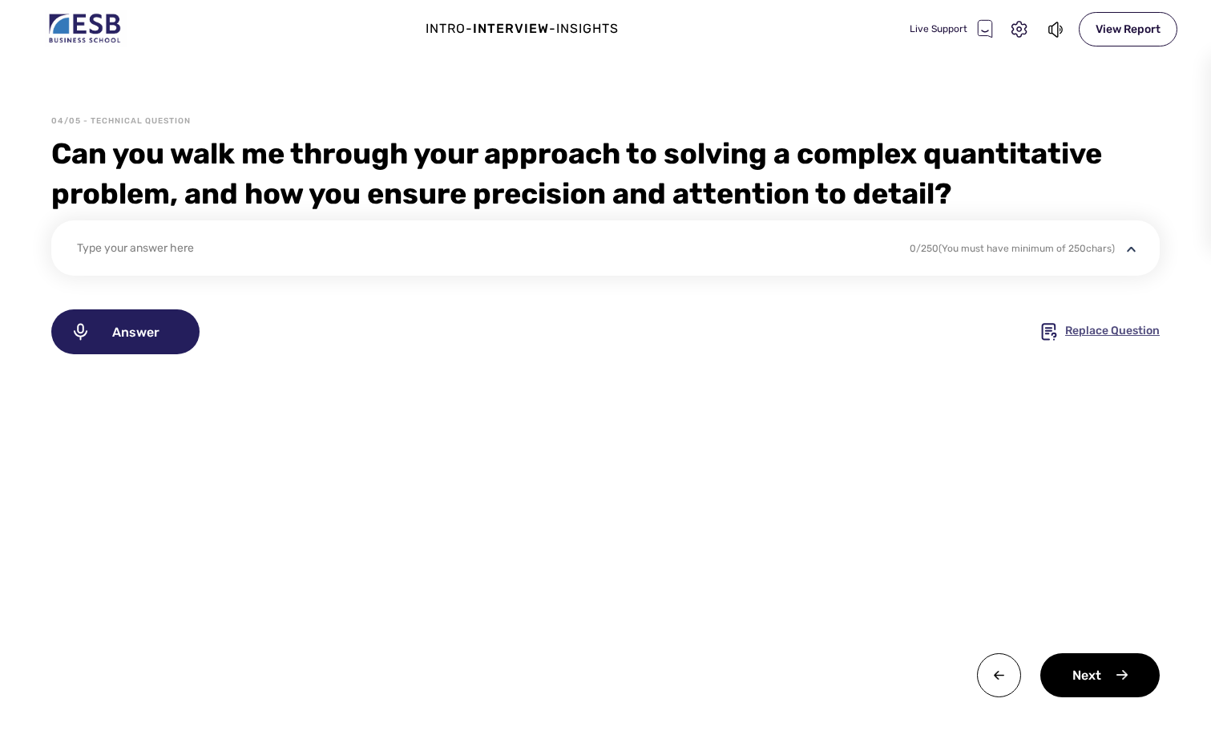
click at [1117, 333] on div "Replace Question" at bounding box center [1112, 331] width 95 height 19
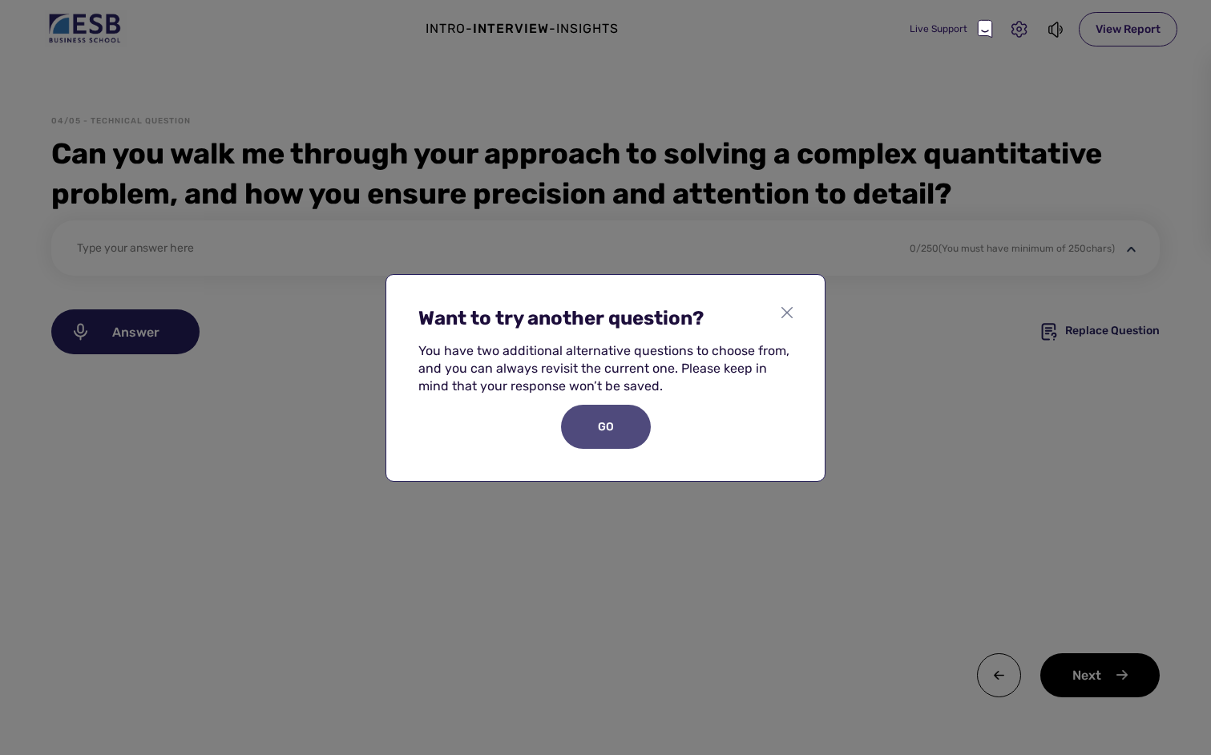
click at [616, 436] on div "GO" at bounding box center [606, 427] width 90 height 44
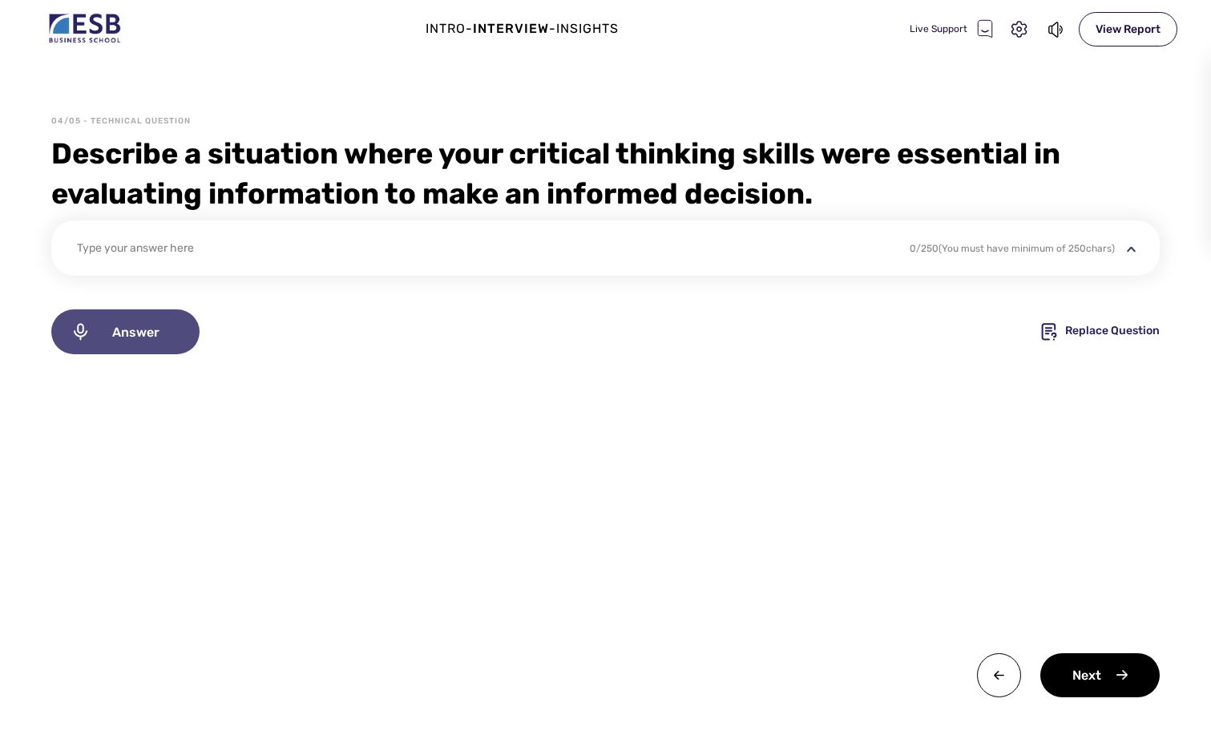
click at [125, 318] on div "Answer" at bounding box center [125, 331] width 148 height 45
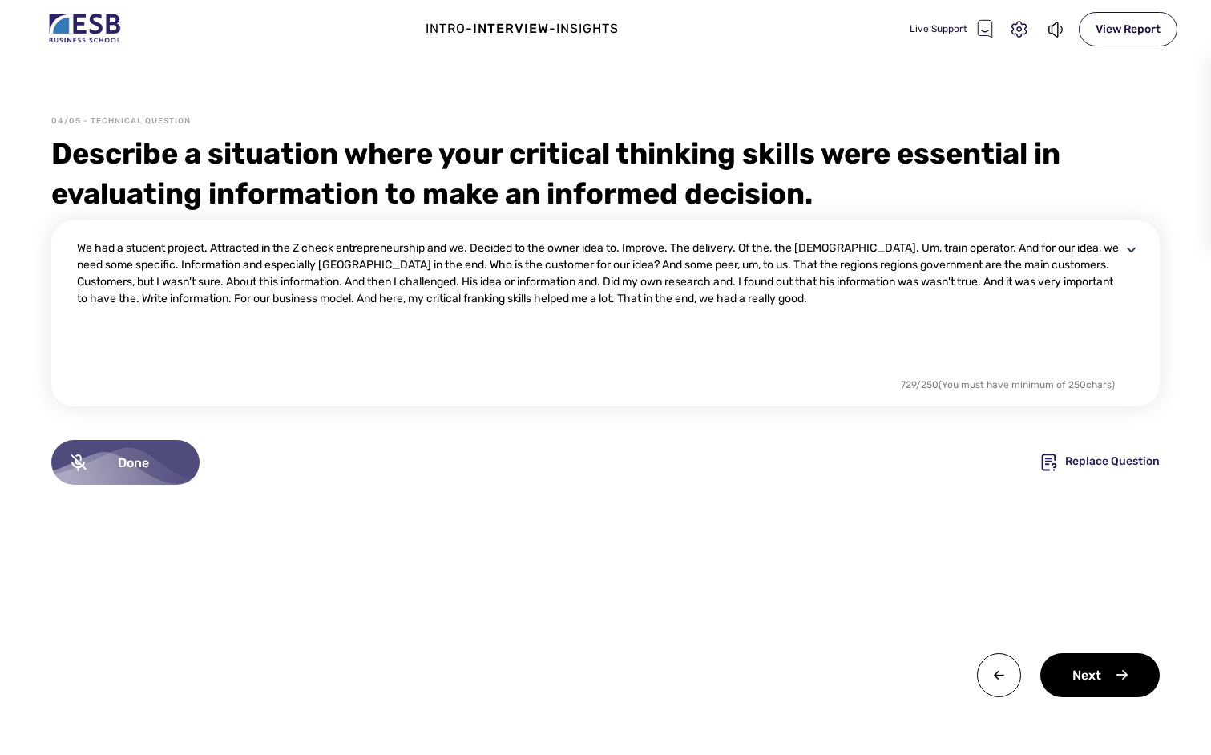
click at [130, 443] on div "Done" at bounding box center [125, 462] width 148 height 45
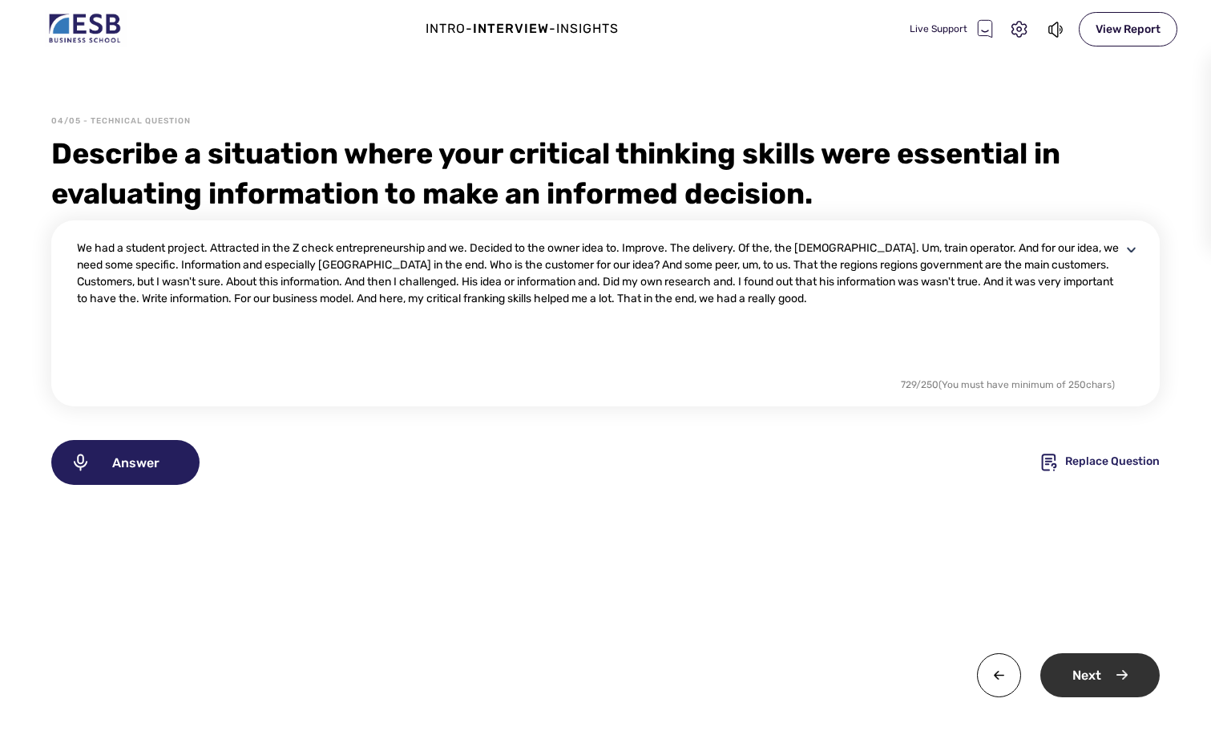
click at [1102, 663] on div "Next" at bounding box center [1100, 675] width 119 height 44
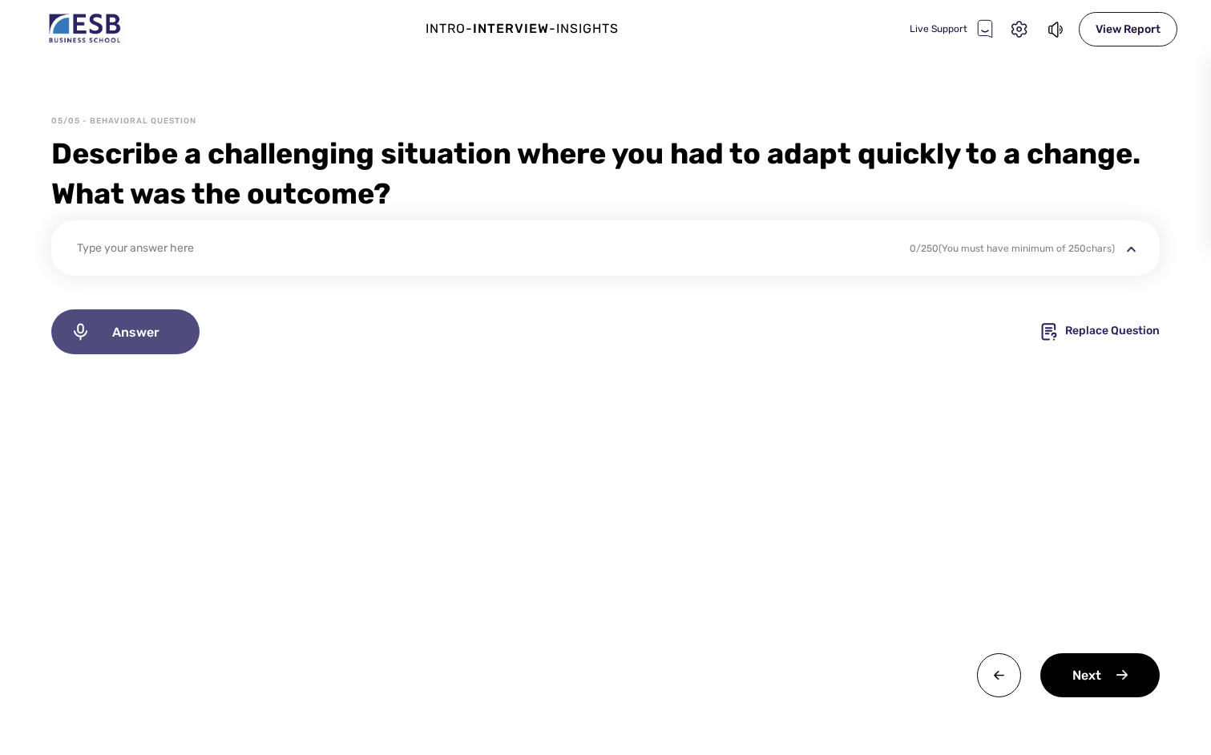
click at [136, 341] on div "Answer" at bounding box center [125, 331] width 148 height 45
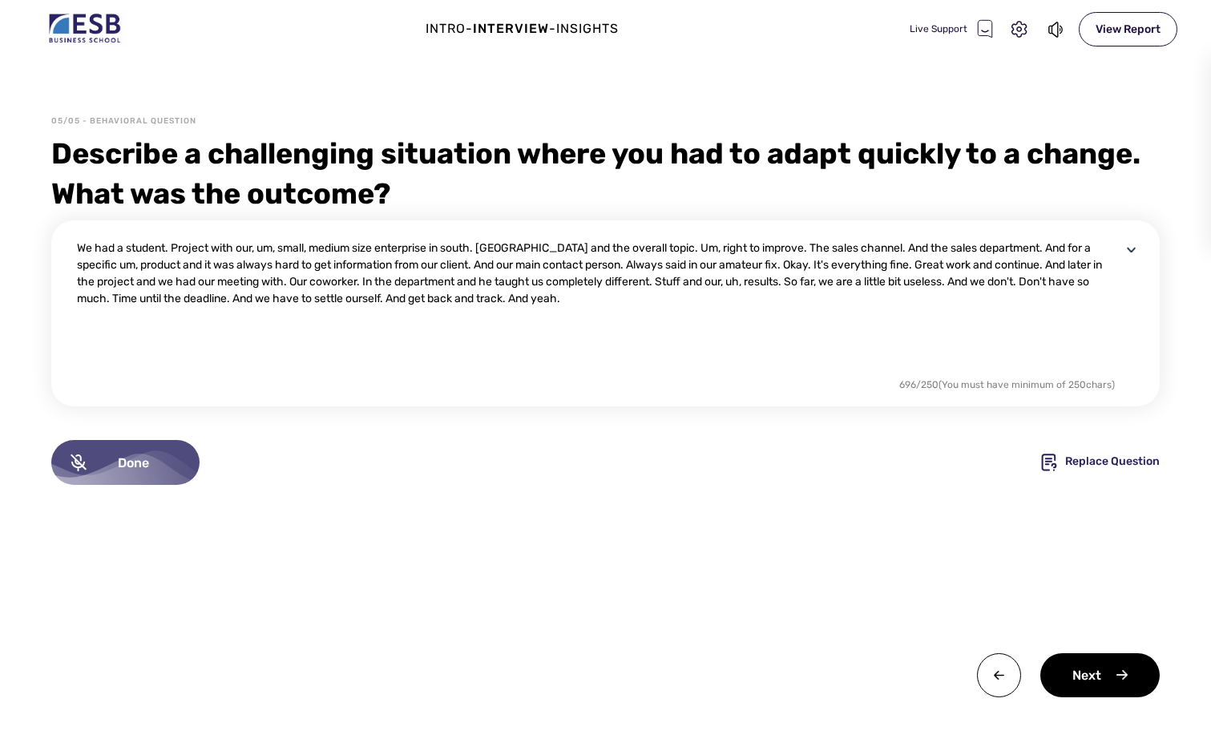
click at [142, 461] on span "Done" at bounding box center [134, 462] width 94 height 15
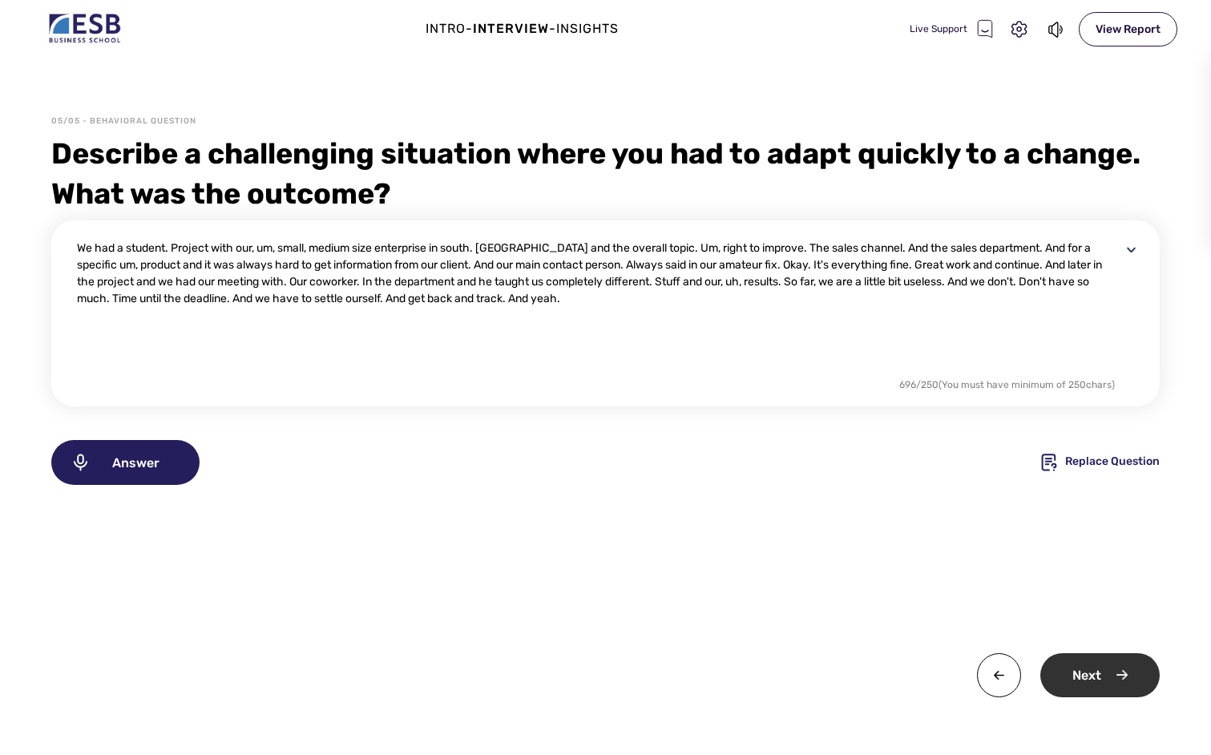
click at [1118, 672] on div "Next" at bounding box center [1100, 675] width 119 height 44
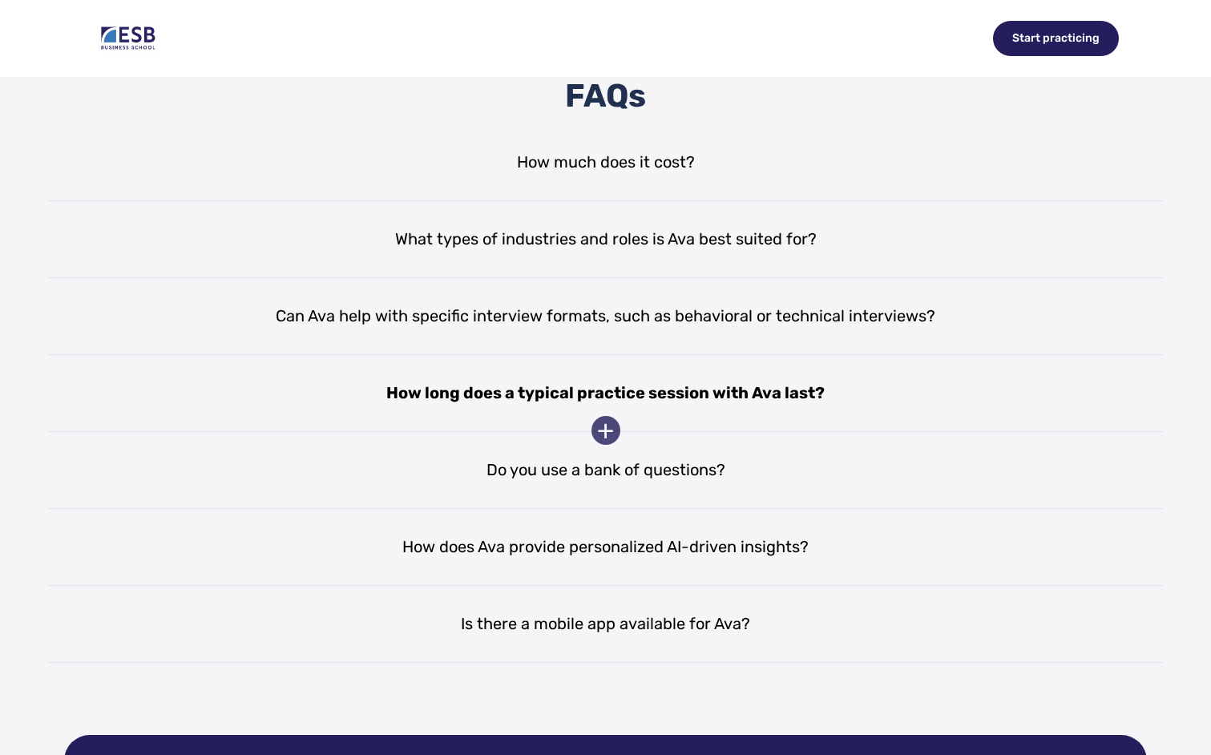
scroll to position [2751, 0]
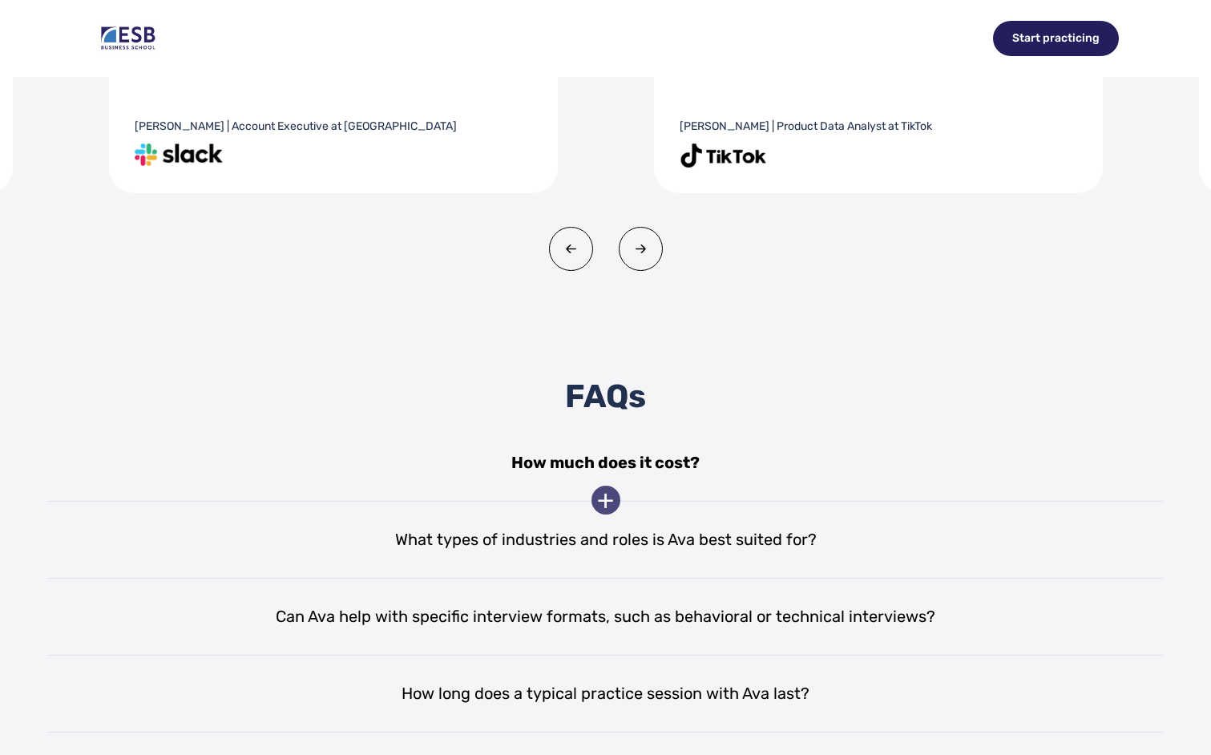
click at [629, 471] on div "How much does it cost?" at bounding box center [605, 463] width 1115 height 77
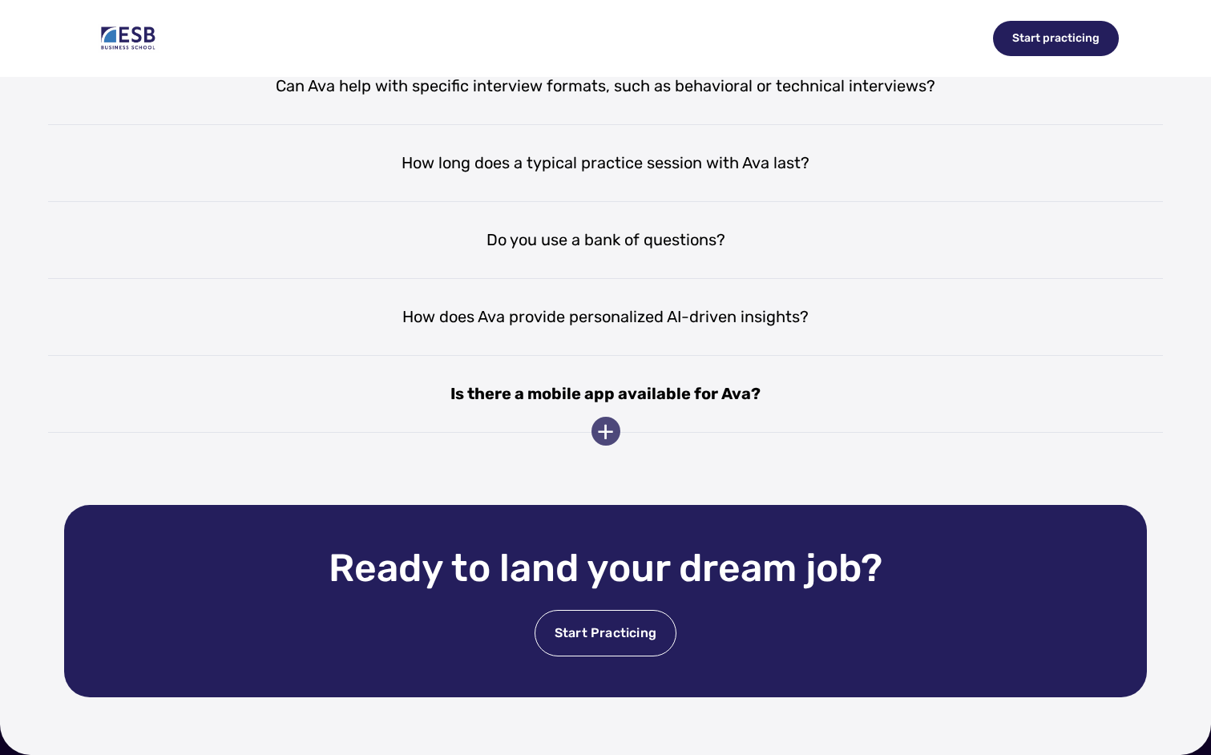
scroll to position [3375, 0]
click at [665, 388] on div "Is there a mobile app available for Ava?" at bounding box center [605, 394] width 1115 height 77
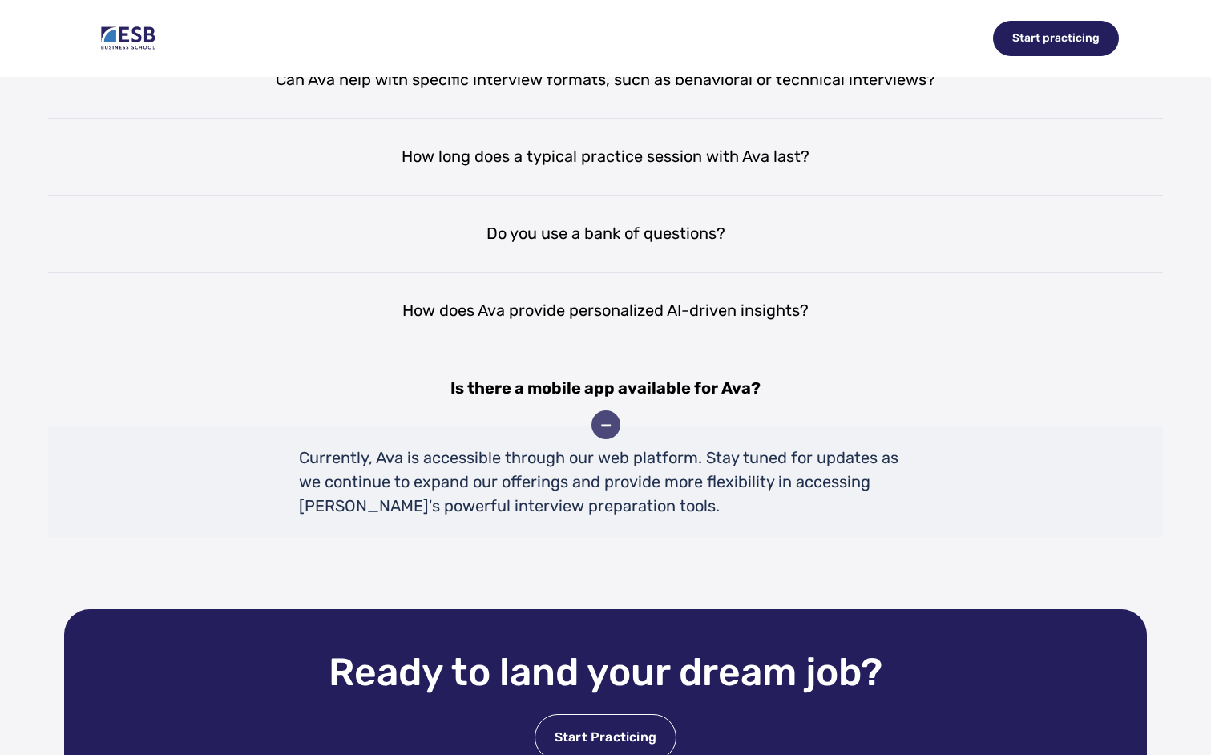
click at [661, 396] on div "Is there a mobile app available for Ava?" at bounding box center [605, 388] width 1115 height 77
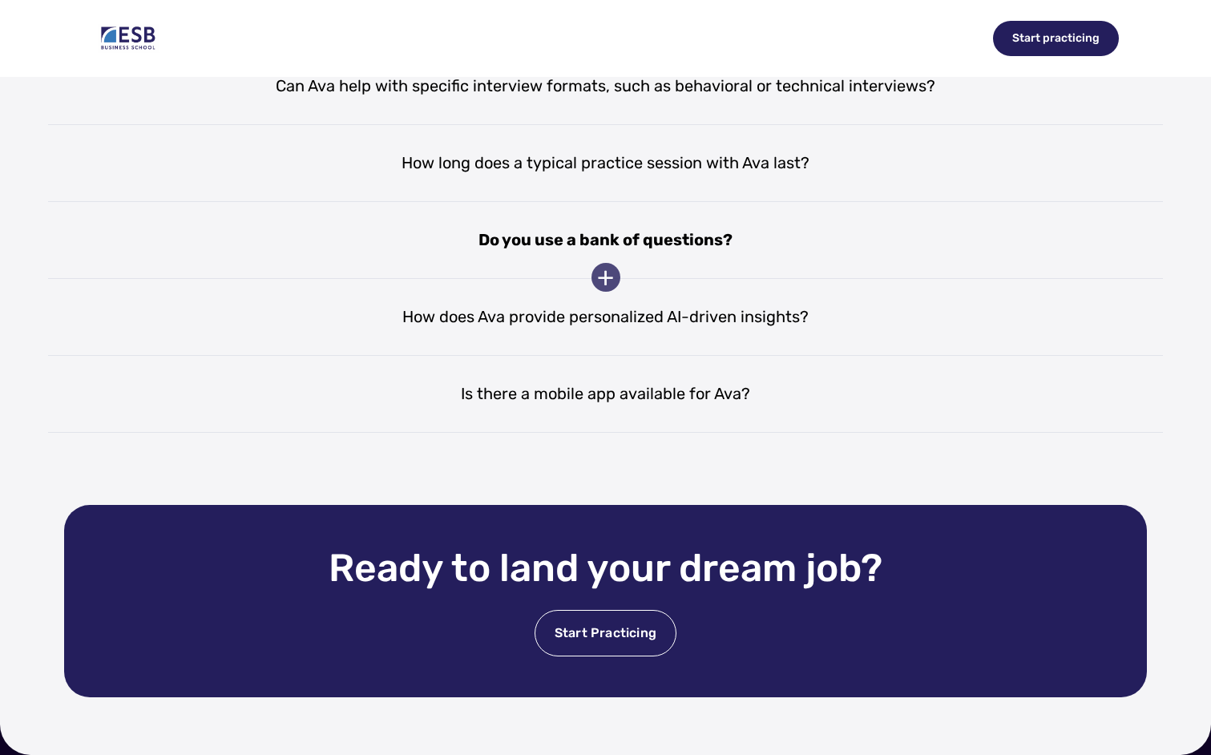
scroll to position [0, 0]
click at [640, 246] on div "Do you use a bank of questions?" at bounding box center [605, 240] width 1115 height 77
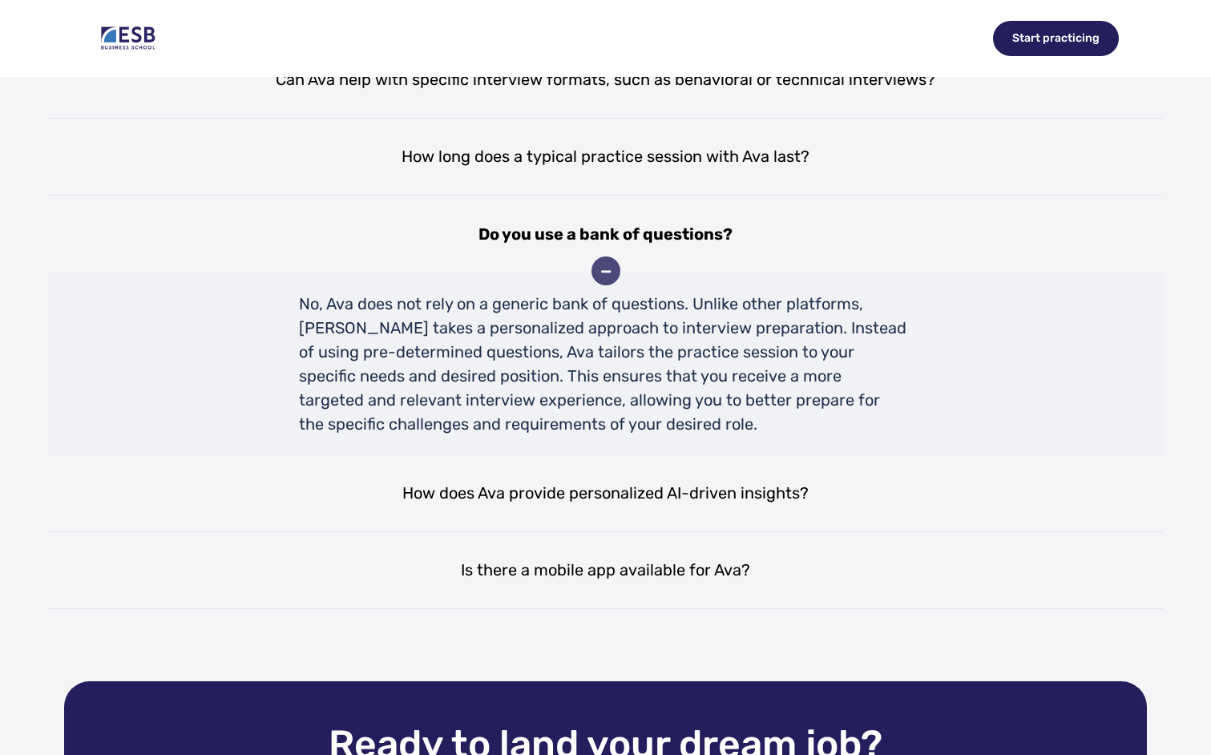
click at [640, 246] on div "Do you use a bank of questions?" at bounding box center [605, 234] width 1115 height 77
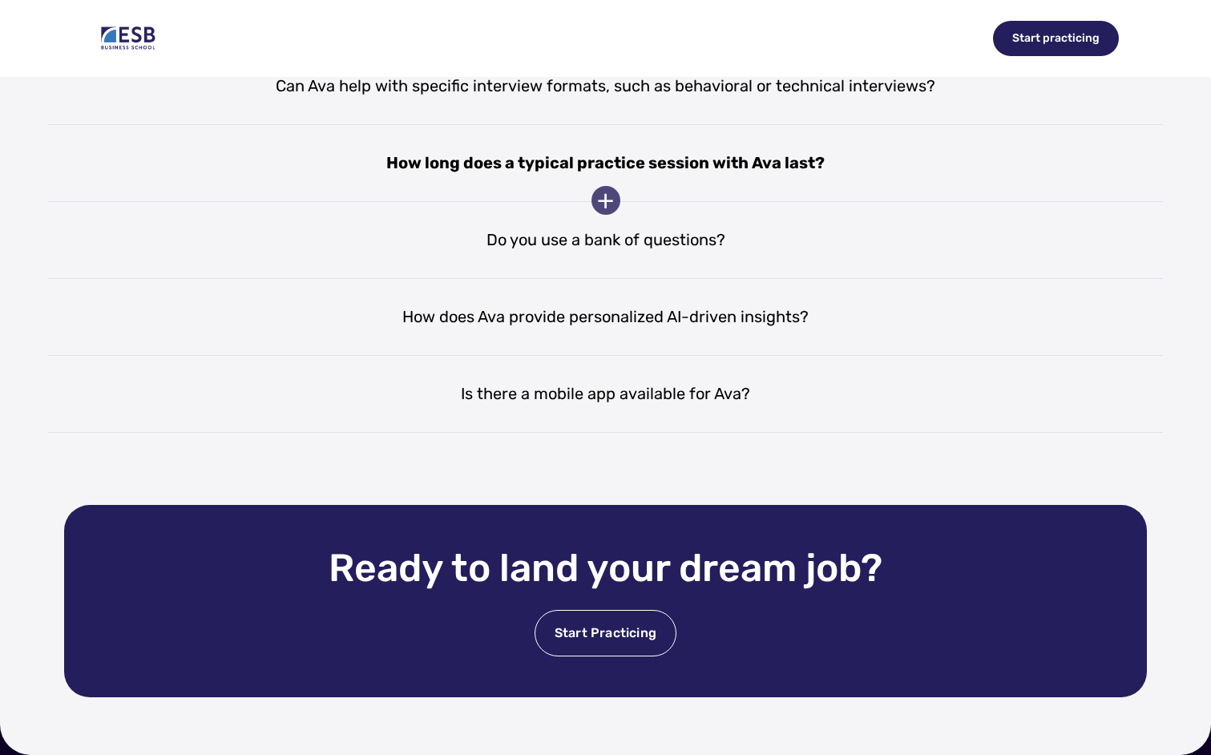
scroll to position [2985, 0]
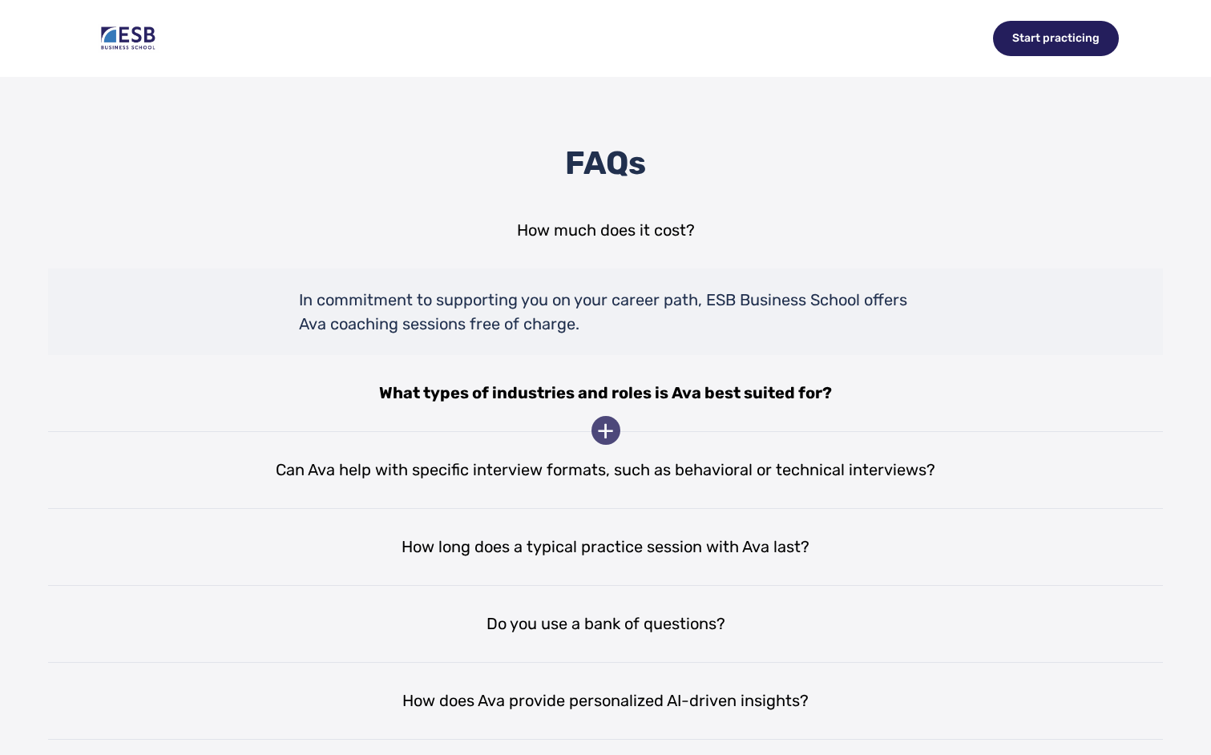
click at [728, 397] on div "What types of industries and roles is Ava best suited for?" at bounding box center [605, 393] width 1115 height 77
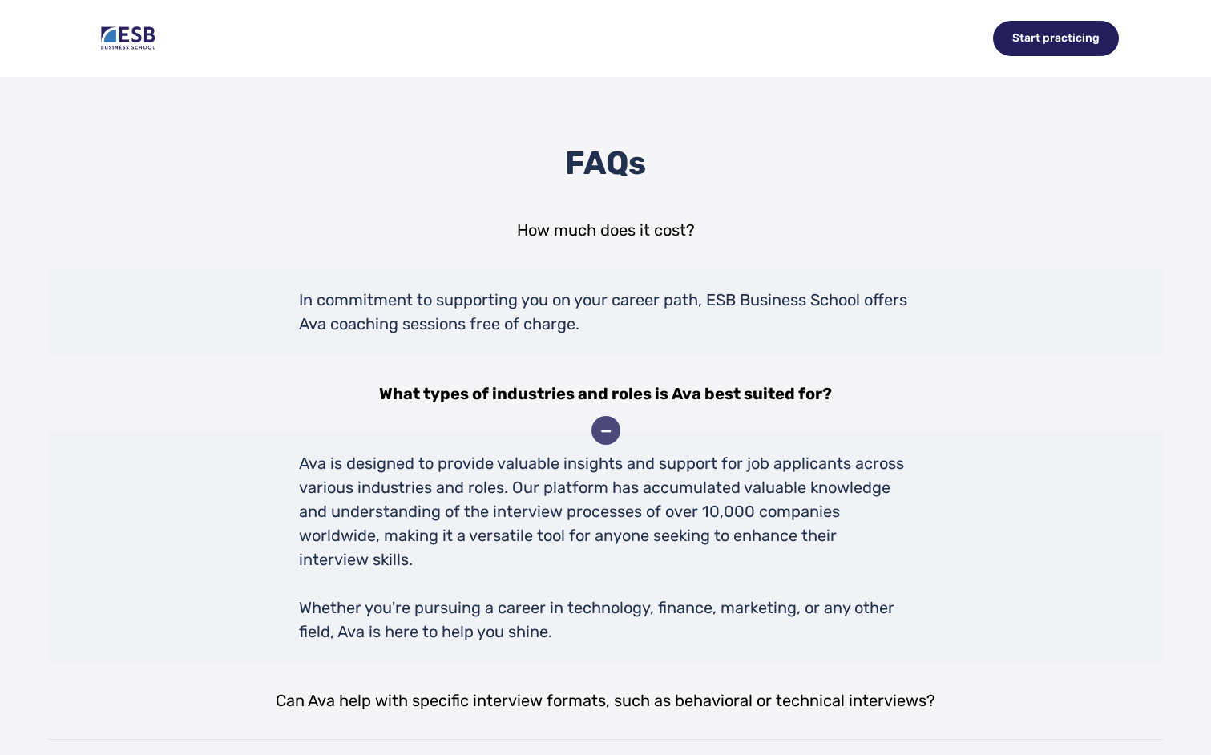
click at [728, 397] on div "What types of industries and roles is Ava best suited for?" at bounding box center [605, 393] width 1115 height 77
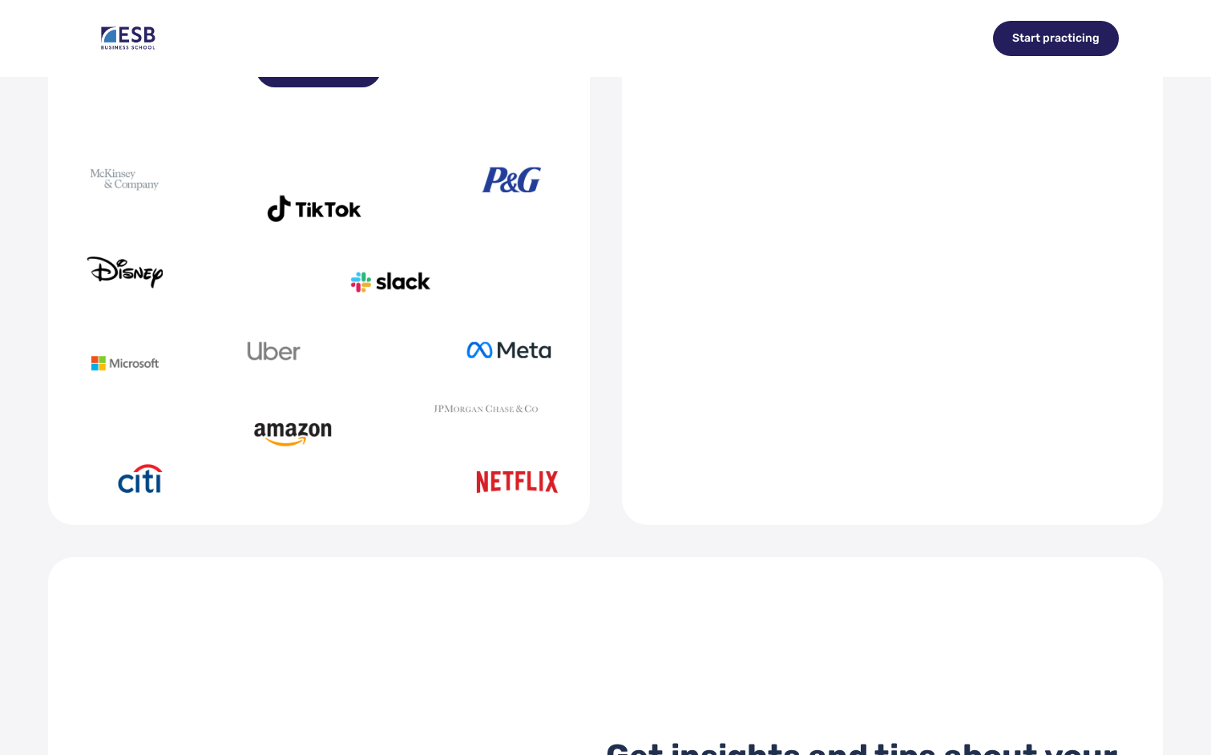
scroll to position [778, 0]
